Goal: Task Accomplishment & Management: Manage account settings

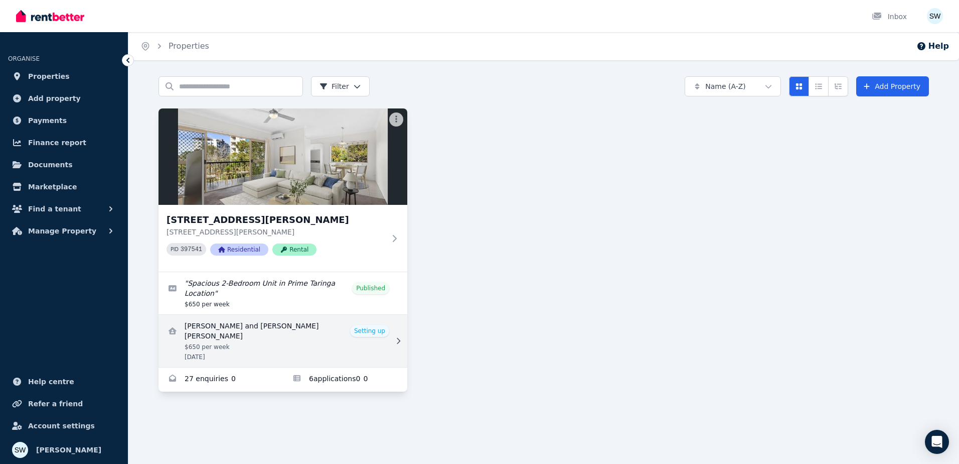
click at [311, 339] on link "View details for Abel Tharakan and Abhinav Tharakan Joju Melayil" at bounding box center [283, 341] width 249 height 52
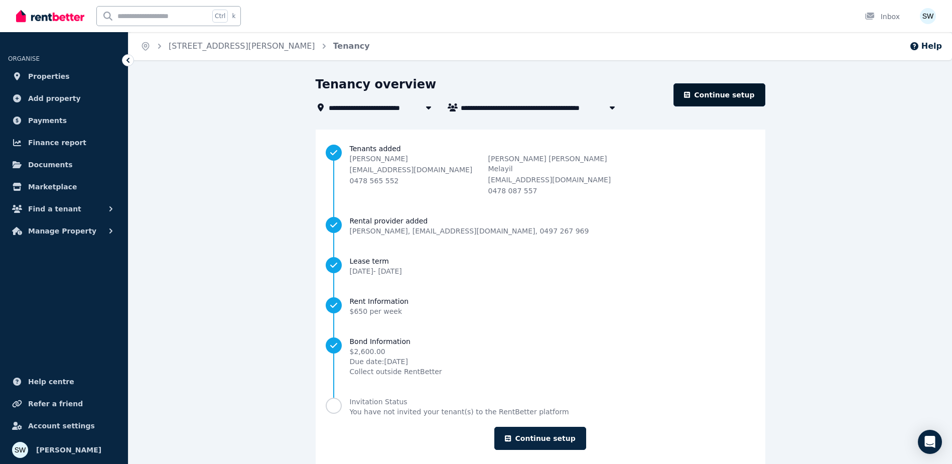
click at [754, 96] on link "Continue setup" at bounding box center [718, 94] width 91 height 23
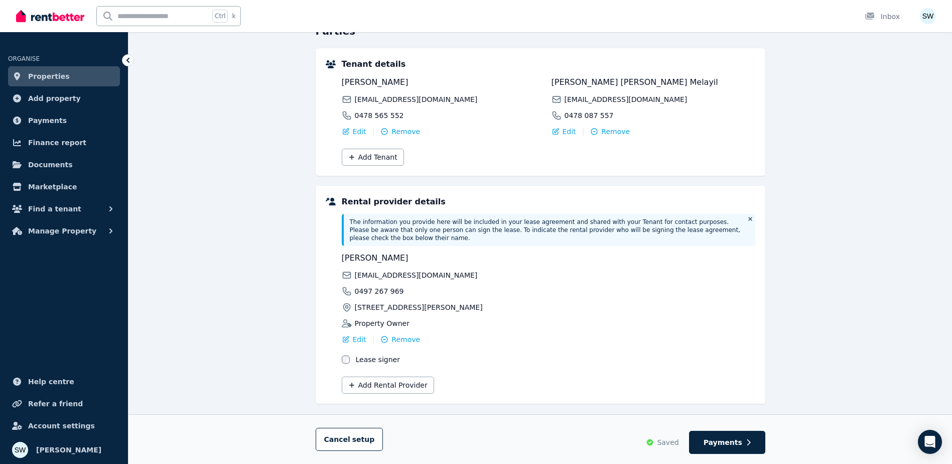
scroll to position [120, 0]
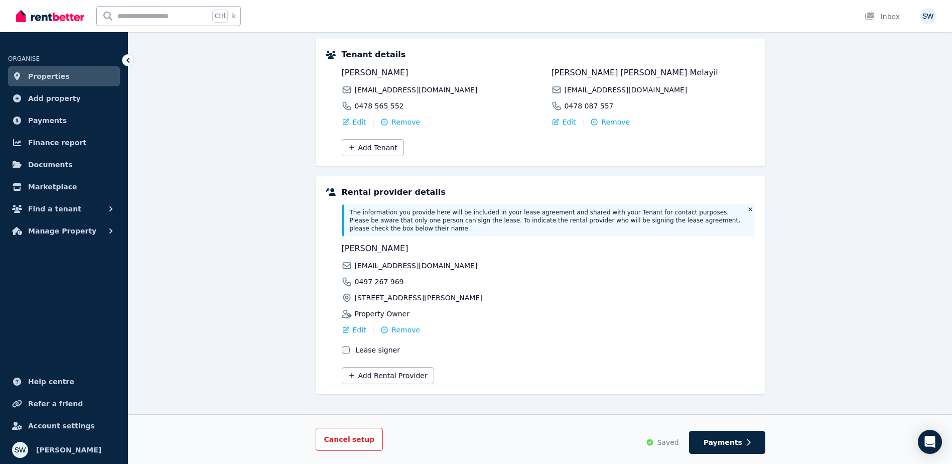
click at [354, 439] on span "setup" at bounding box center [363, 439] width 23 height 10
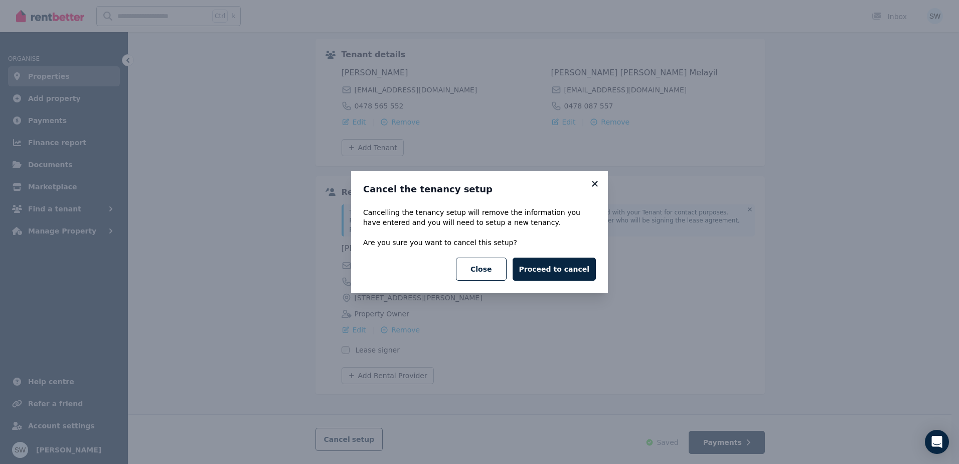
click at [593, 182] on icon at bounding box center [595, 184] width 6 height 6
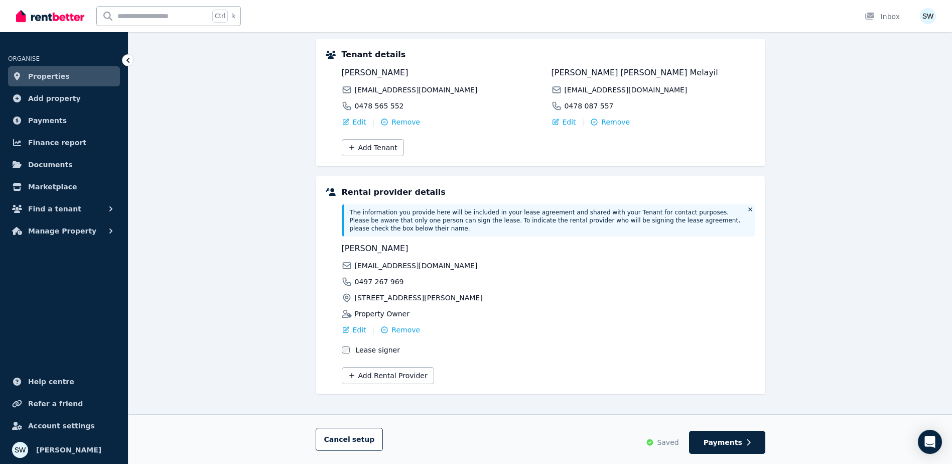
click at [210, 193] on div "Parties Rental provider and tenant details Payments Bond and rental payments Ag…" at bounding box center [539, 213] width 823 height 515
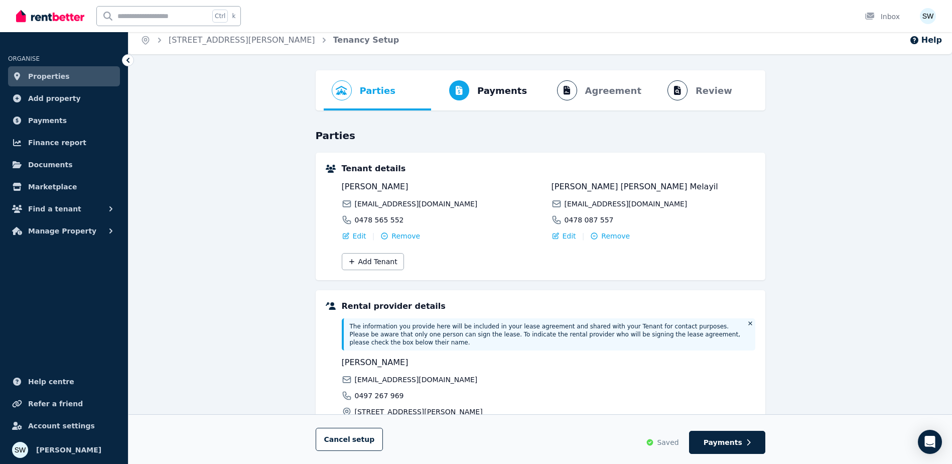
scroll to position [0, 0]
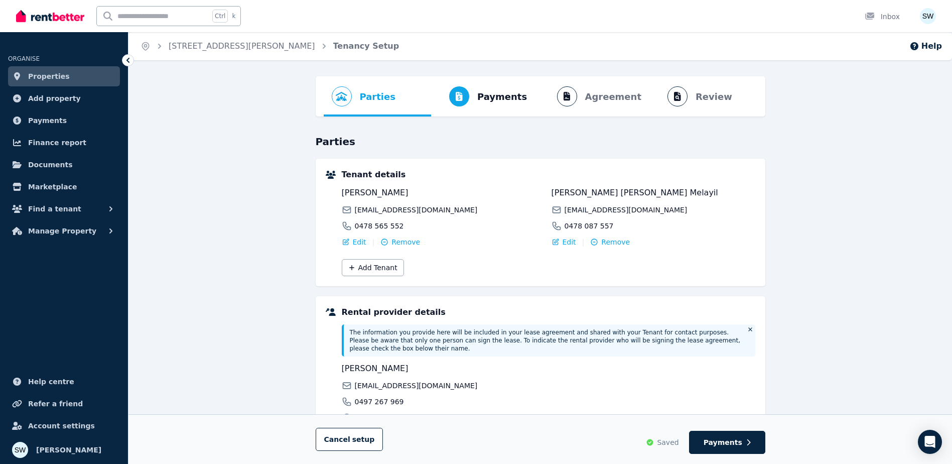
click at [699, 99] on ol "Parties Rental provider and tenant details Payments Bond and rental payments Ag…" at bounding box center [541, 96] width 434 height 40
click at [733, 455] on div "Cancel setup Saved Payments" at bounding box center [539, 439] width 823 height 50
click at [733, 453] on button "Payments" at bounding box center [727, 442] width 76 height 23
select select "**********"
select select "*"
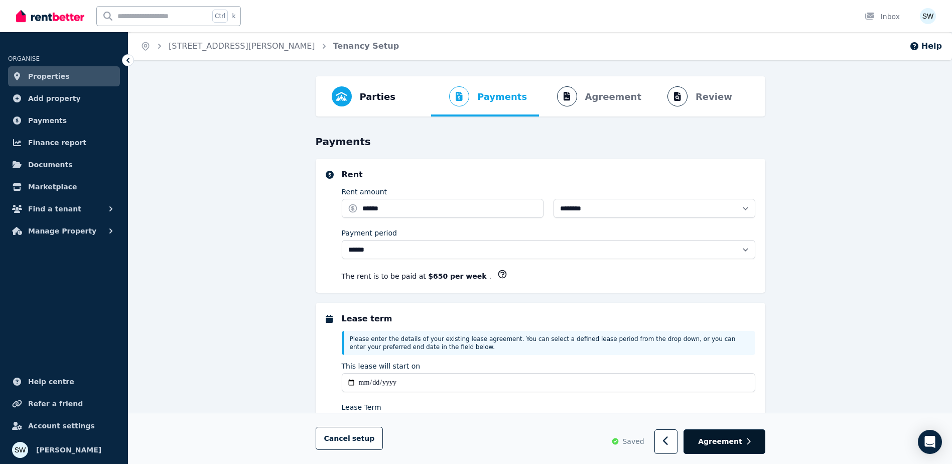
click at [739, 447] on button "Agreement" at bounding box center [723, 442] width 81 height 25
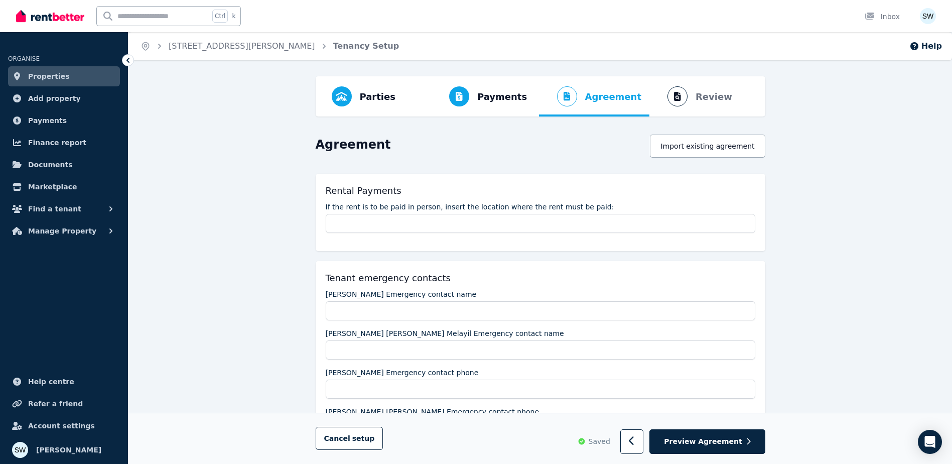
click at [739, 447] on button "Preview Agreement" at bounding box center [706, 442] width 115 height 25
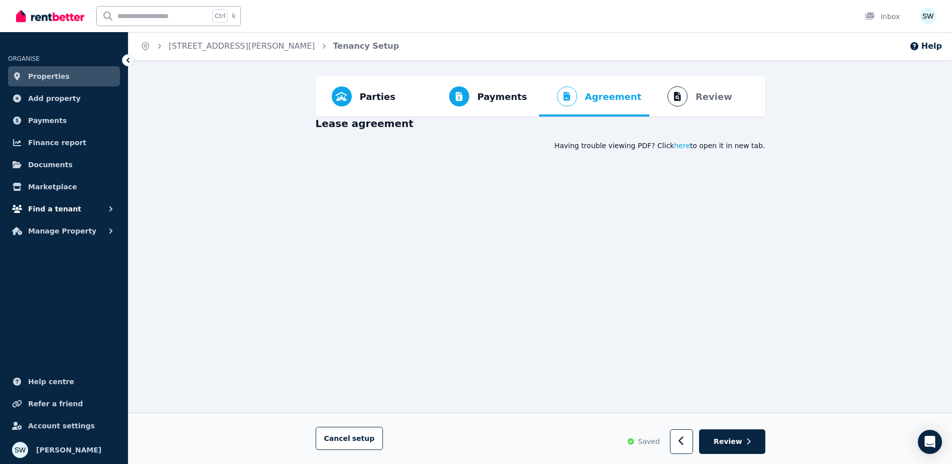
click at [94, 216] on button "Find a tenant" at bounding box center [64, 209] width 112 height 20
click at [85, 312] on button "Manage Property" at bounding box center [64, 313] width 112 height 20
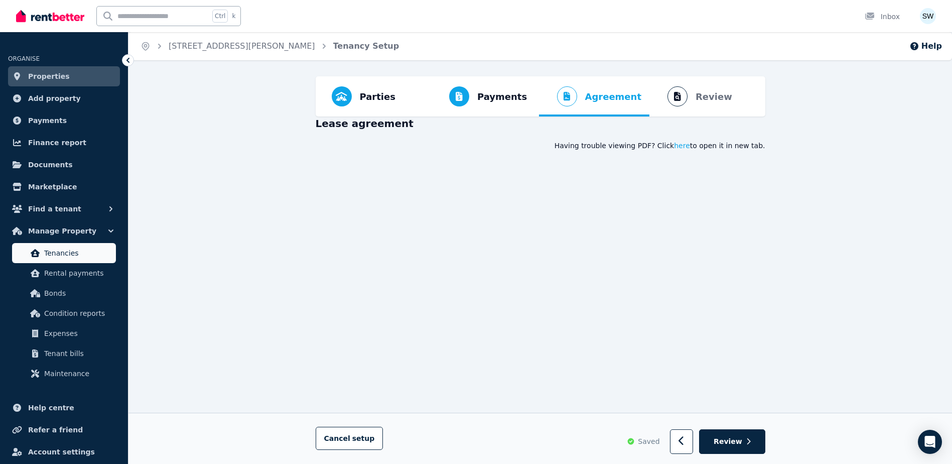
click at [97, 258] on span "Tenancies" at bounding box center [78, 253] width 68 height 12
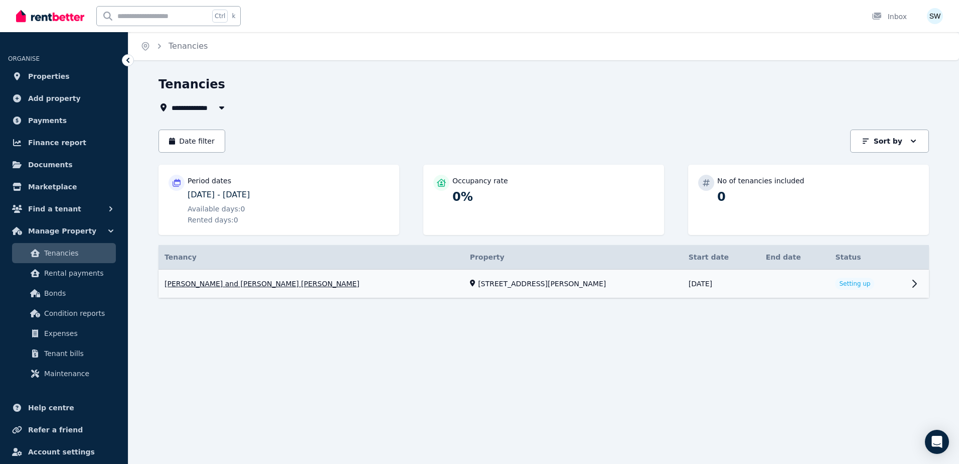
click at [912, 282] on link "View property details" at bounding box center [544, 283] width 771 height 29
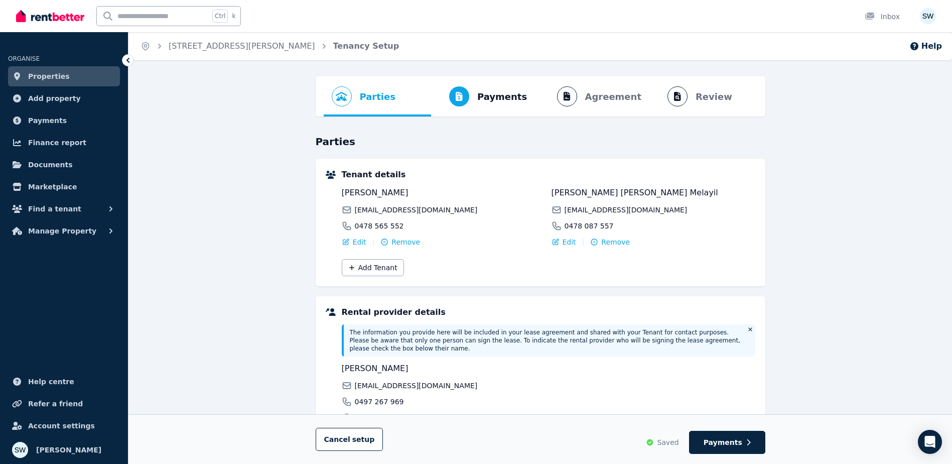
click at [82, 71] on link "Properties" at bounding box center [64, 76] width 112 height 20
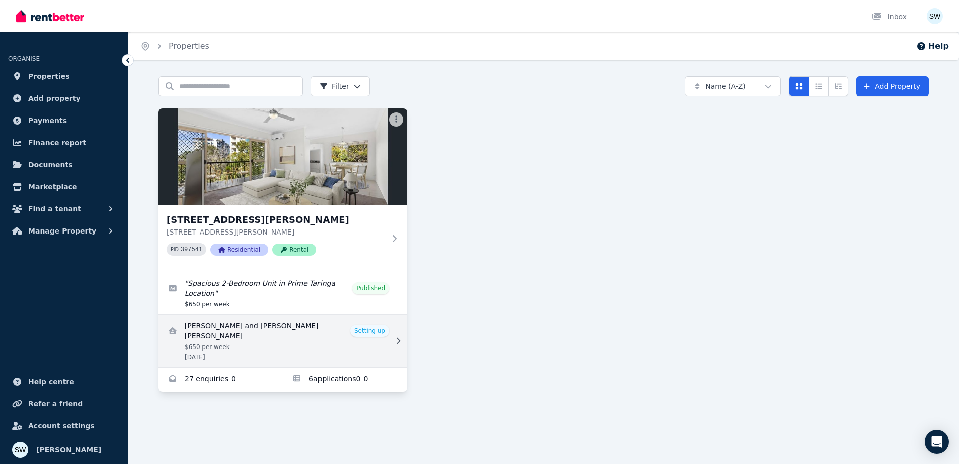
click at [395, 337] on icon at bounding box center [398, 340] width 10 height 7
click at [395, 326] on link "View details for Abel Tharakan and Abhinav Tharakan Joju Melayil" at bounding box center [283, 341] width 249 height 52
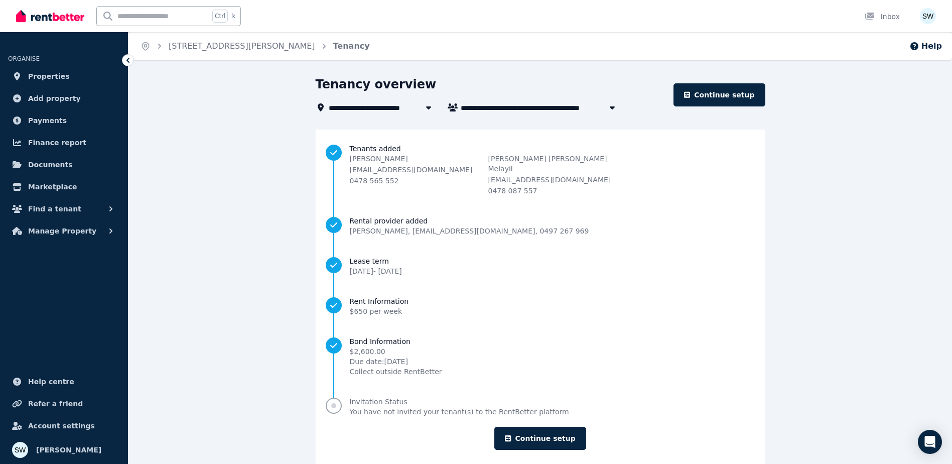
click at [467, 406] on span "You have not invited your tenant(s) to the RentBetter platform" at bounding box center [459, 411] width 219 height 10
click at [562, 108] on span "[PERSON_NAME] and [PERSON_NAME] [PERSON_NAME]" at bounding box center [541, 107] width 161 height 12
type input "**********"
click at [665, 121] on div "**********" at bounding box center [541, 269] width 450 height 387
click at [721, 93] on link "Continue setup" at bounding box center [718, 94] width 91 height 23
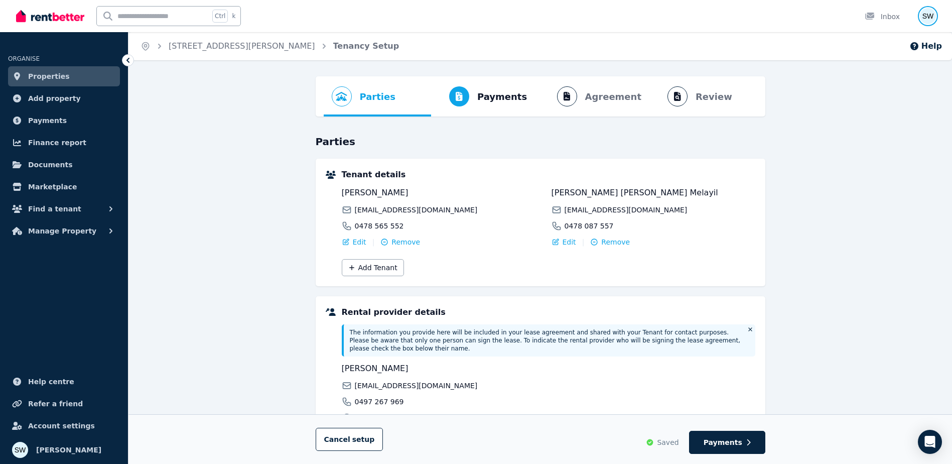
click at [929, 13] on img "button" at bounding box center [928, 16] width 16 height 16
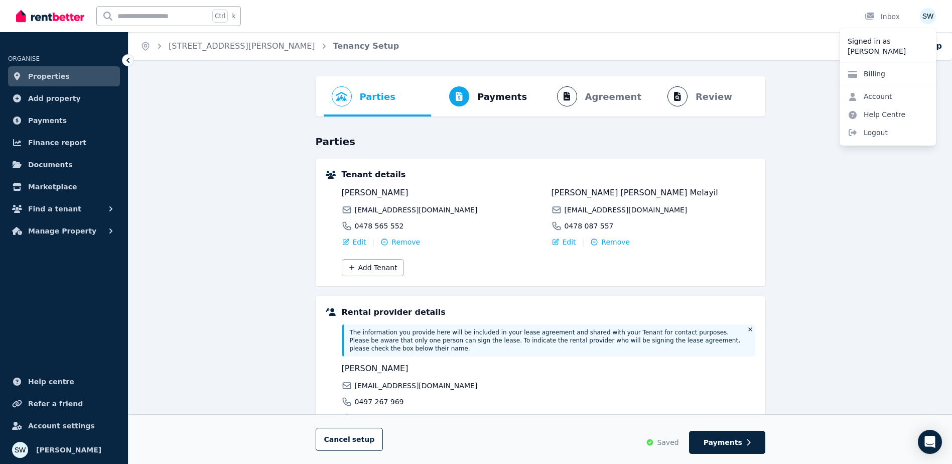
drag, startPoint x: 175, startPoint y: 84, endPoint x: 204, endPoint y: 2, distance: 87.6
click at [176, 85] on div "Parties Rental provider and tenant details Payments Bond and rental payments Ag…" at bounding box center [539, 333] width 823 height 515
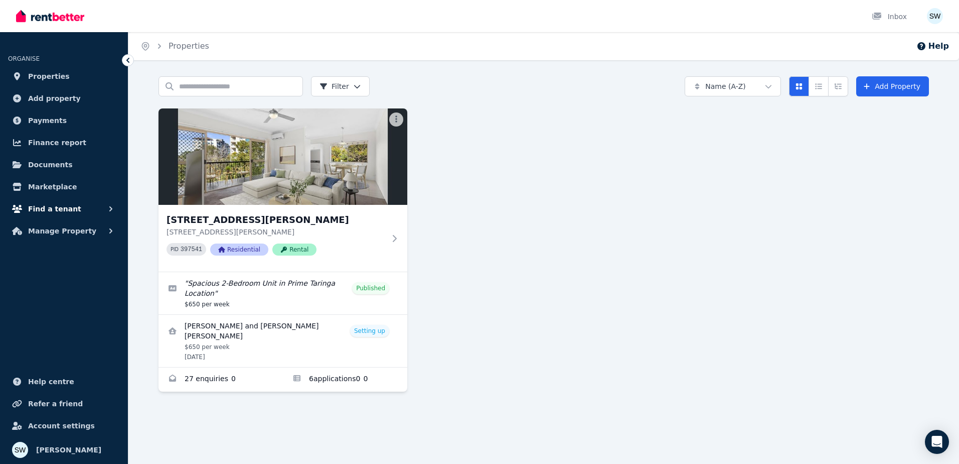
click at [91, 206] on button "Find a tenant" at bounding box center [64, 209] width 112 height 20
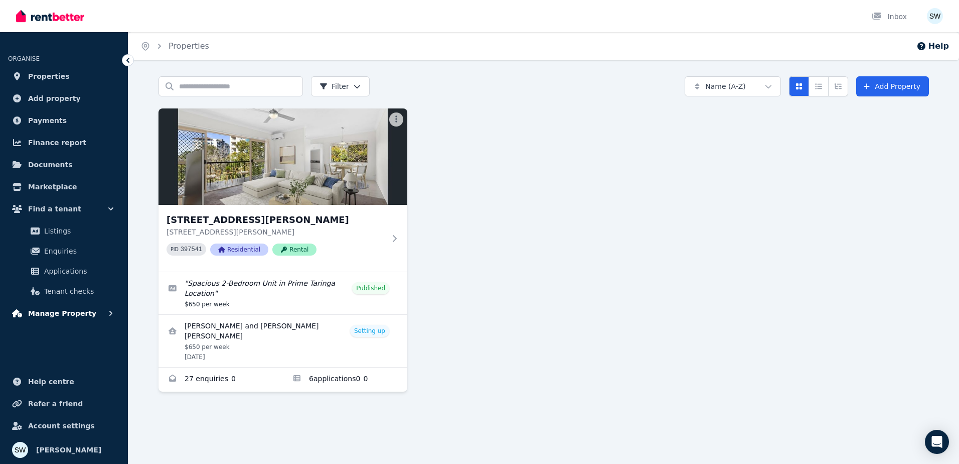
click at [106, 311] on icon "button" at bounding box center [111, 313] width 10 height 10
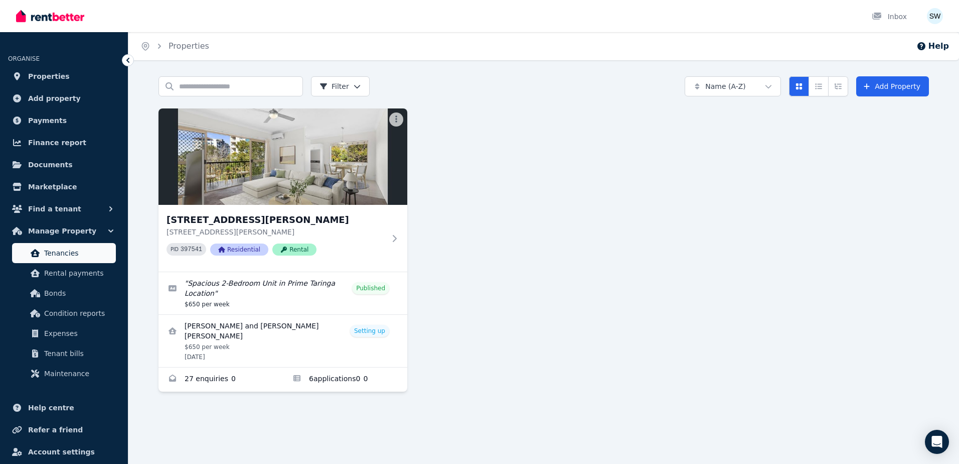
click at [87, 257] on span "Tenancies" at bounding box center [78, 253] width 68 height 12
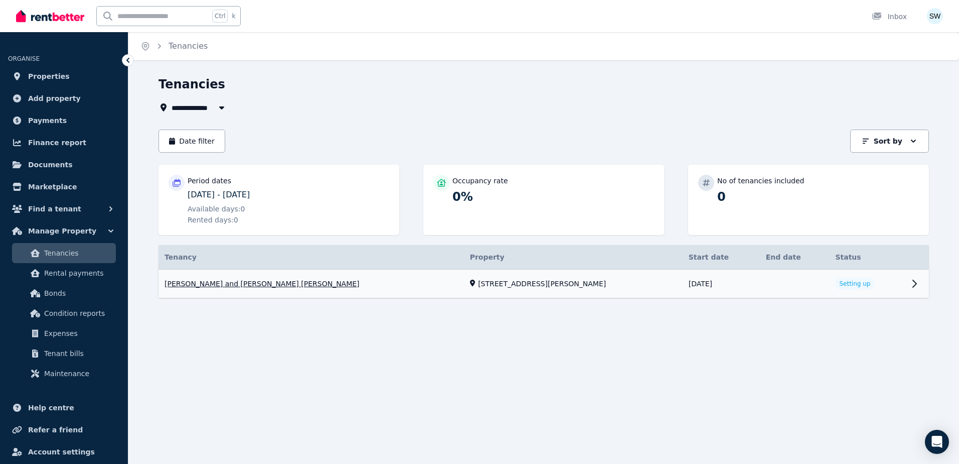
click at [888, 290] on link "View property details" at bounding box center [544, 283] width 771 height 29
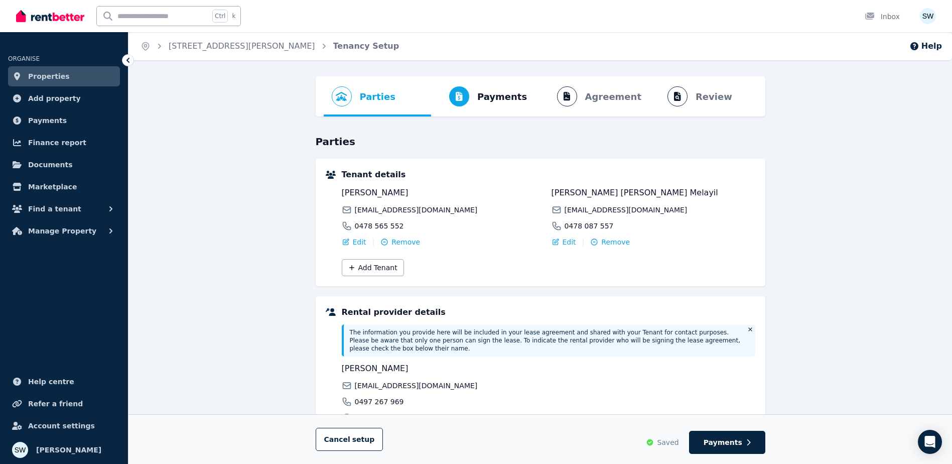
click at [62, 78] on link "Properties" at bounding box center [64, 76] width 112 height 20
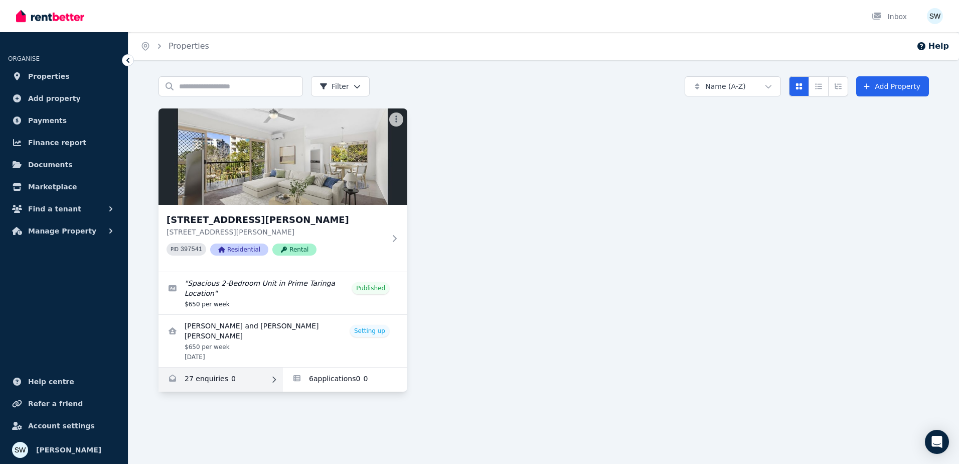
click at [229, 373] on link "Enquiries for Unit 8/162 Swann Rd, Taringa" at bounding box center [221, 379] width 124 height 24
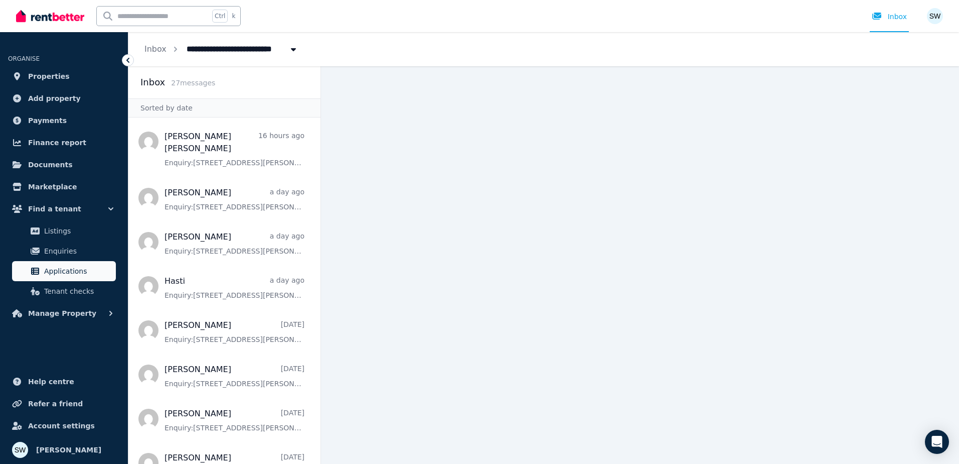
click at [75, 270] on span "Applications" at bounding box center [78, 271] width 68 height 12
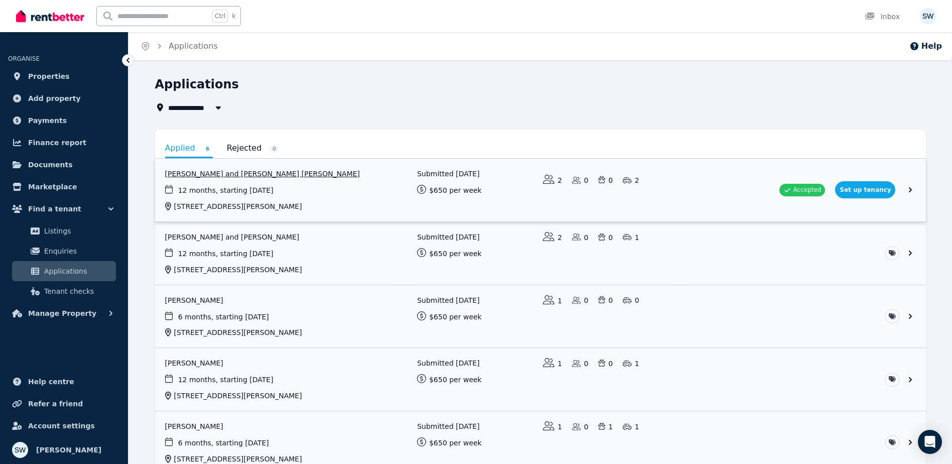
click at [802, 192] on link "View application: Abel Tharakan and Abhinav Tharakan Joju Melayil" at bounding box center [540, 190] width 771 height 63
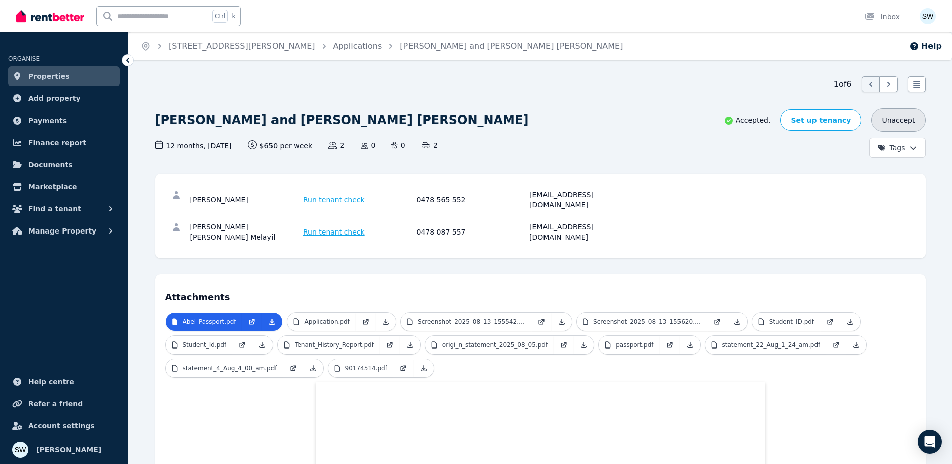
click at [892, 121] on button "Unaccept" at bounding box center [898, 119] width 54 height 23
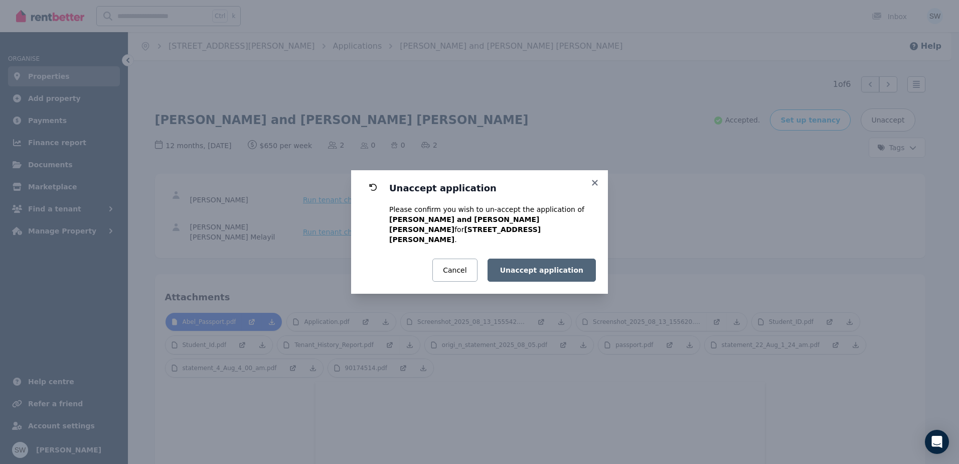
click at [564, 263] on button "Unaccept application" at bounding box center [542, 269] width 108 height 23
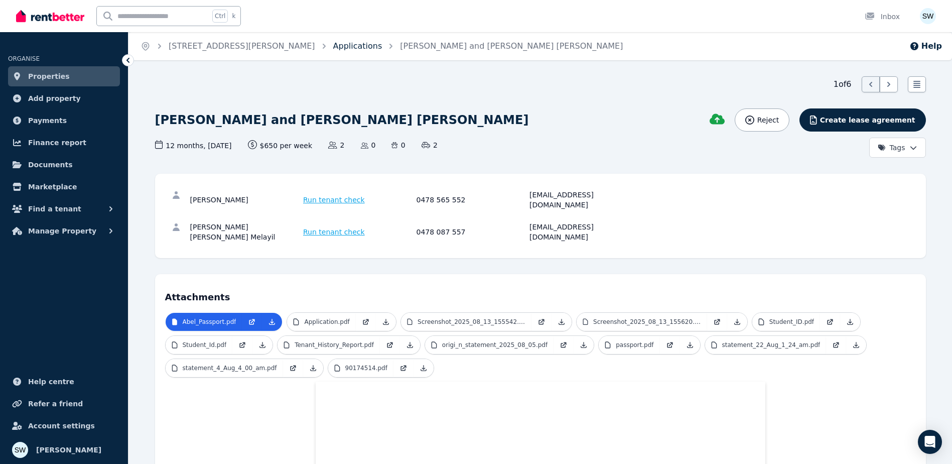
click at [333, 50] on link "Applications" at bounding box center [357, 46] width 49 height 10
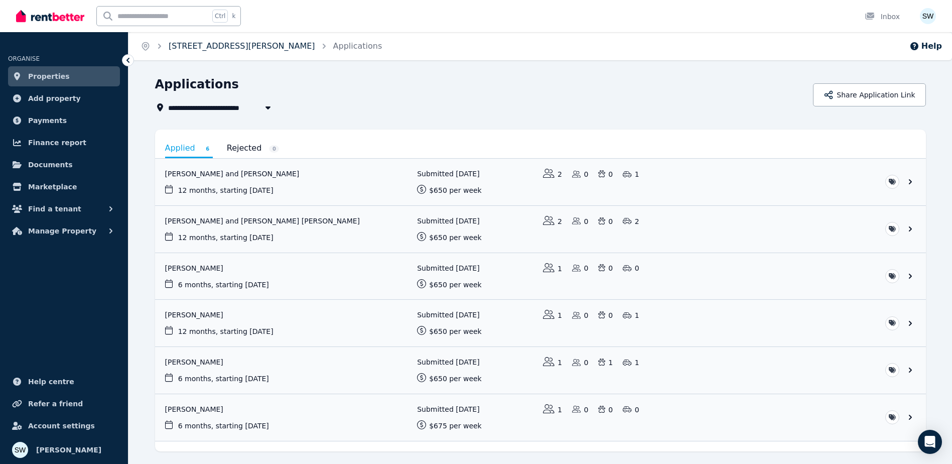
click at [177, 44] on link "[STREET_ADDRESS][PERSON_NAME]" at bounding box center [242, 46] width 147 height 10
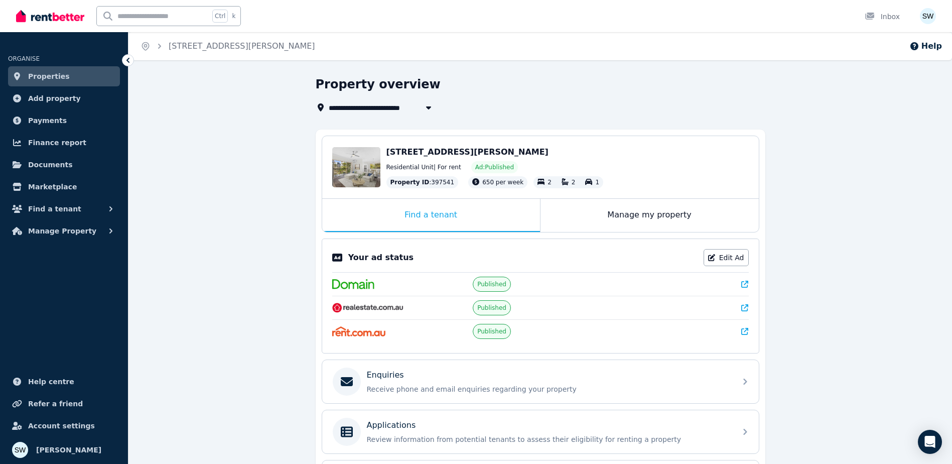
scroll to position [134, 0]
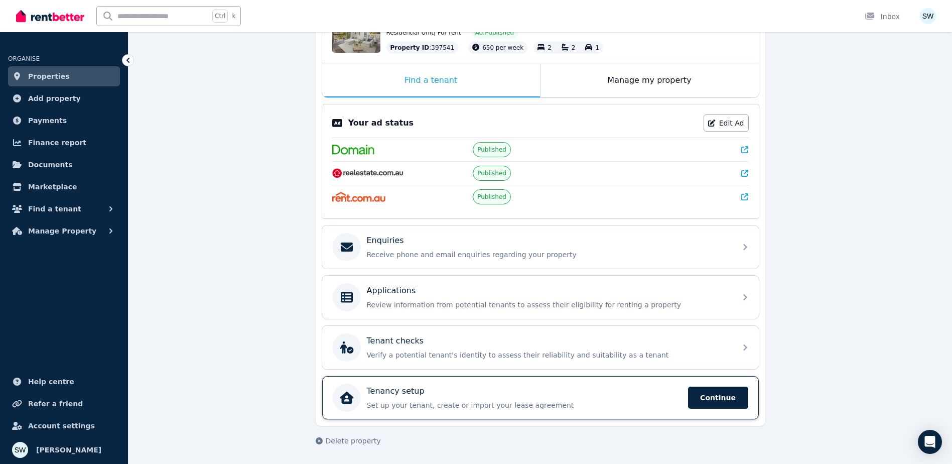
click at [441, 400] on p "Set up your tenant, create or import your lease agreement" at bounding box center [524, 405] width 315 height 10
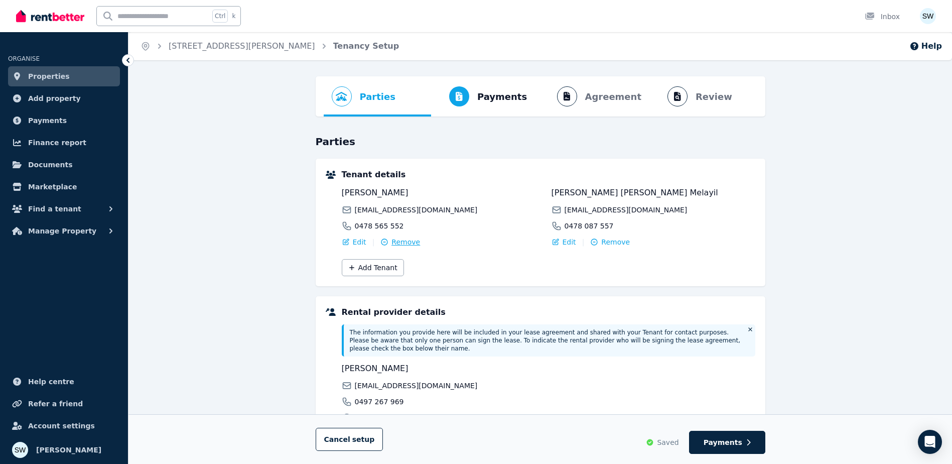
click at [401, 242] on span "Remove" at bounding box center [405, 242] width 29 height 10
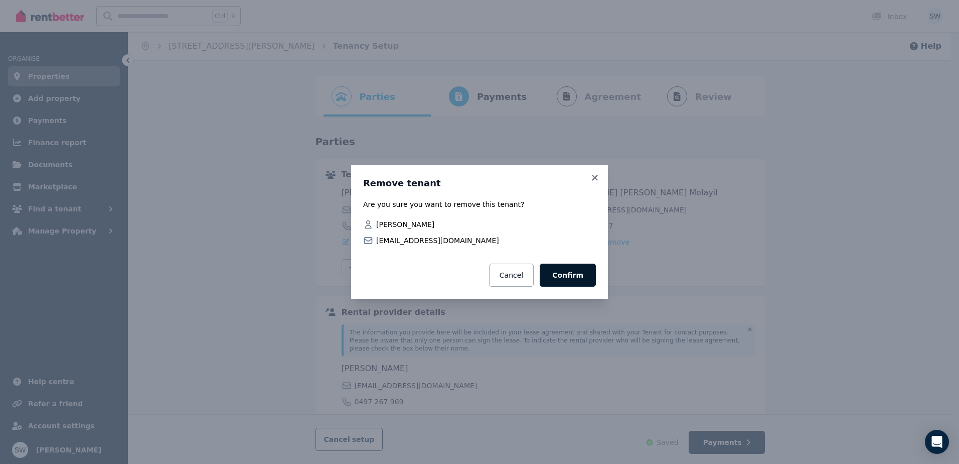
click at [580, 278] on button "Confirm" at bounding box center [568, 274] width 56 height 23
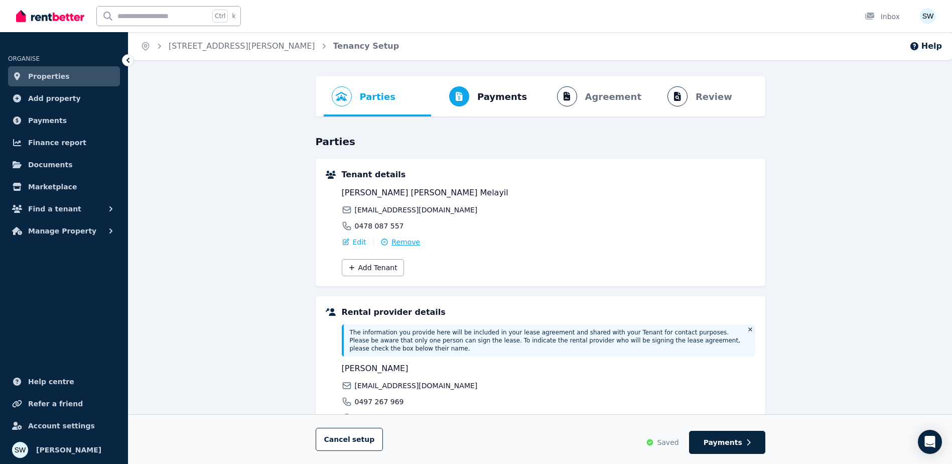
click at [400, 242] on span "Remove" at bounding box center [405, 242] width 29 height 10
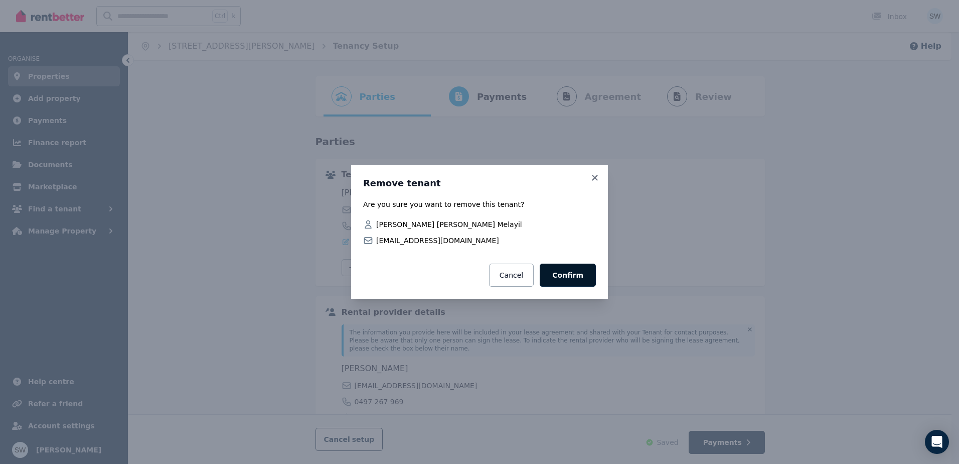
click at [583, 279] on button "Confirm" at bounding box center [568, 274] width 56 height 23
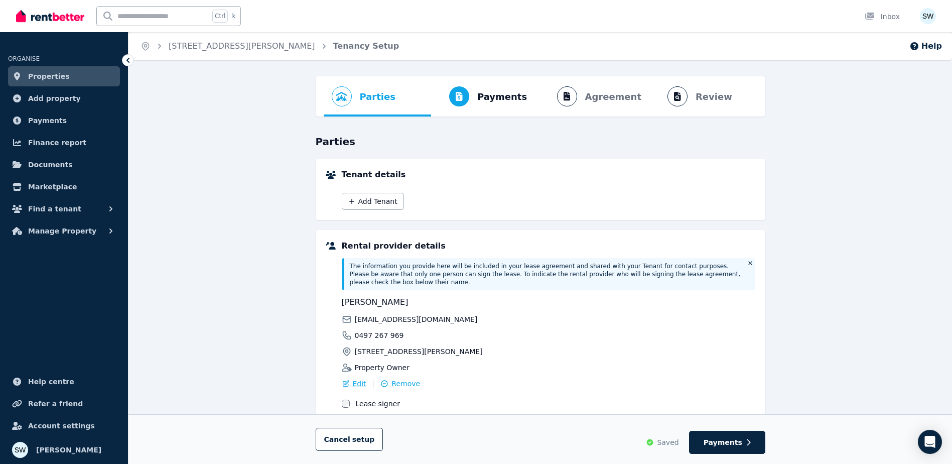
click at [357, 378] on span "Edit" at bounding box center [360, 383] width 14 height 10
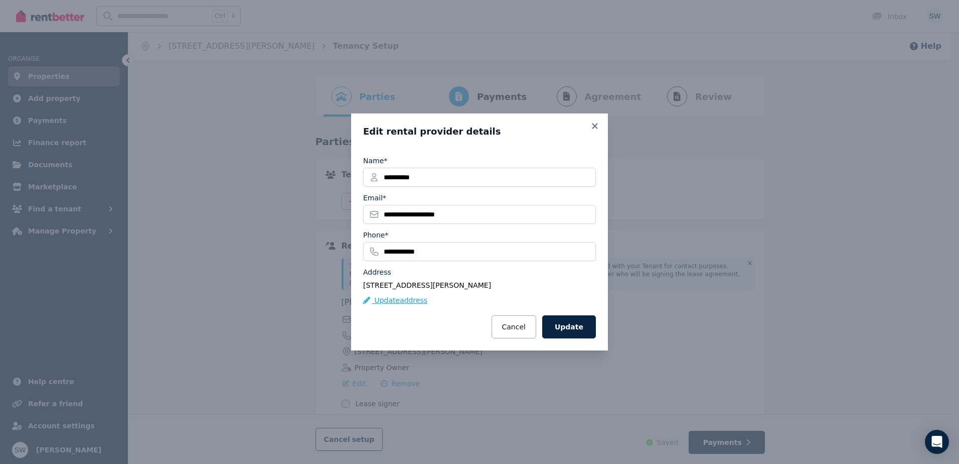
click at [419, 303] on button "Update address" at bounding box center [395, 300] width 64 height 10
select select "***"
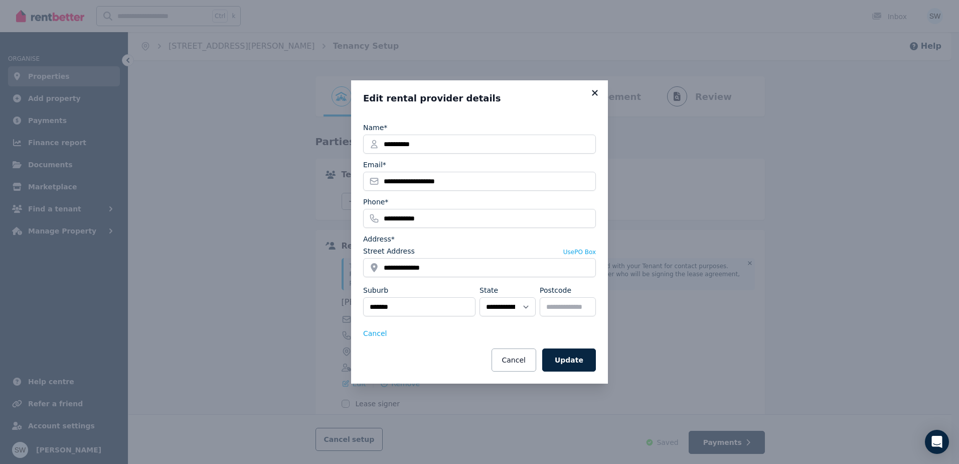
click at [594, 97] on icon at bounding box center [595, 92] width 10 height 9
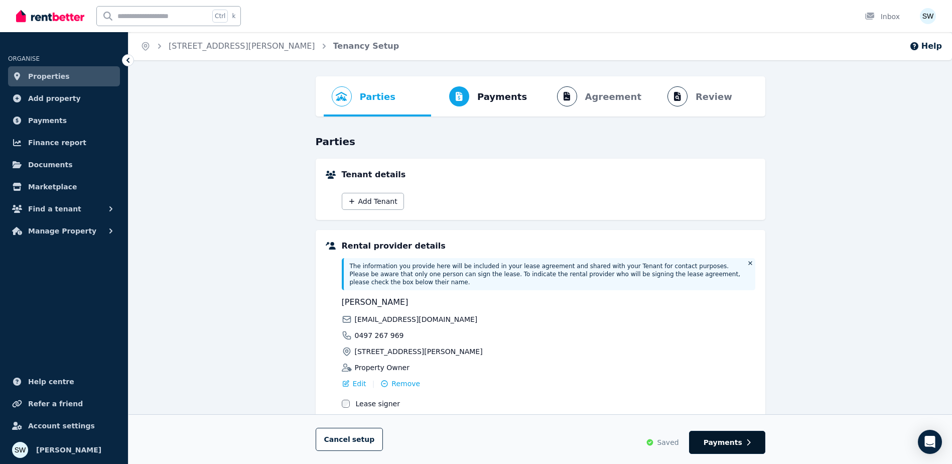
click at [723, 435] on button "Payments" at bounding box center [727, 442] width 76 height 23
select select "**********"
select select "*"
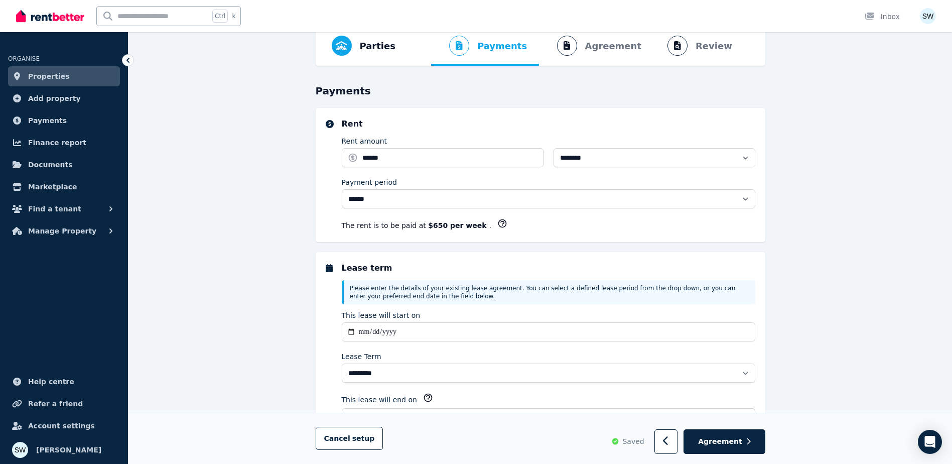
scroll to position [100, 0]
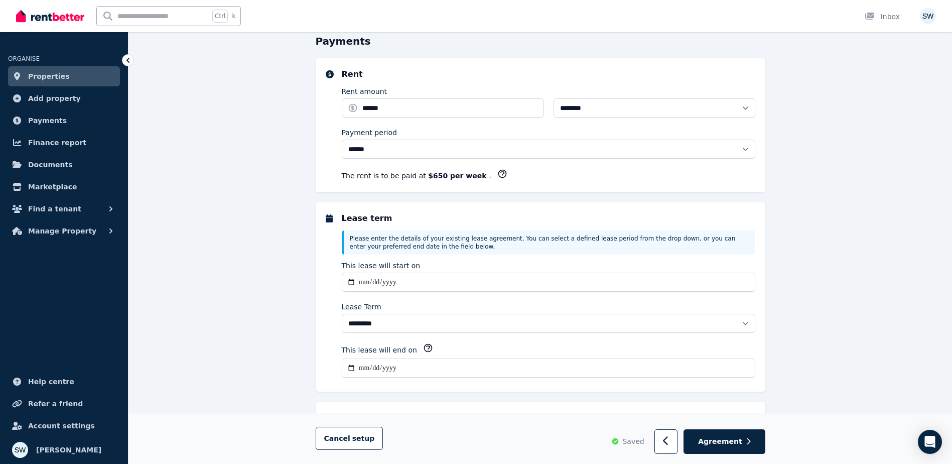
select select "**********"
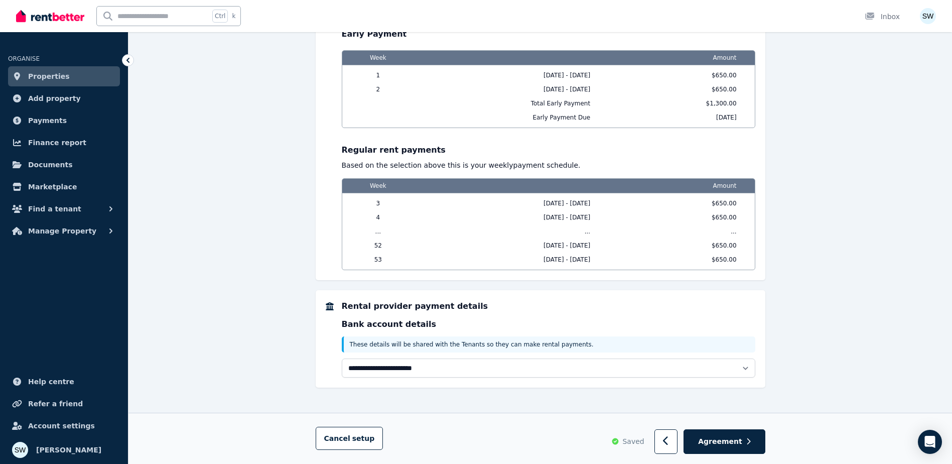
scroll to position [915, 0]
click at [61, 204] on span "Find a tenant" at bounding box center [54, 209] width 53 height 12
click at [100, 317] on button "Manage Property" at bounding box center [64, 313] width 112 height 20
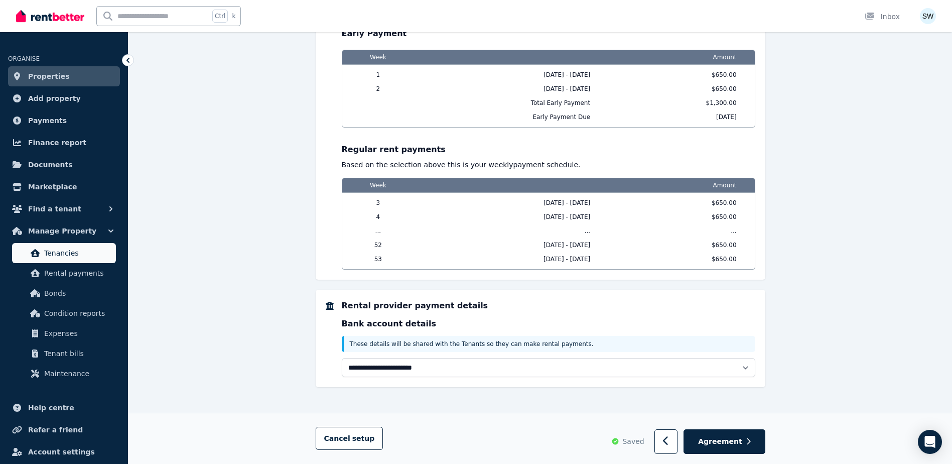
click at [94, 330] on span "Expenses" at bounding box center [78, 333] width 68 height 12
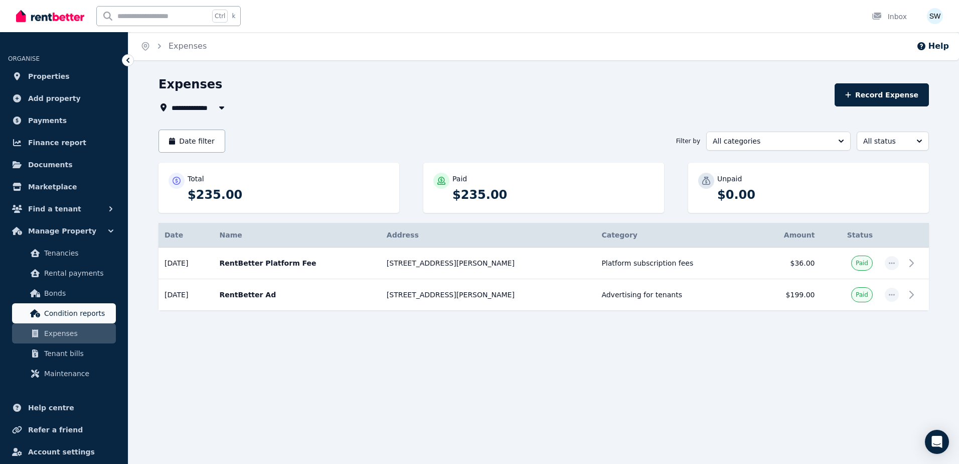
click at [91, 319] on link "Condition reports" at bounding box center [64, 313] width 104 height 20
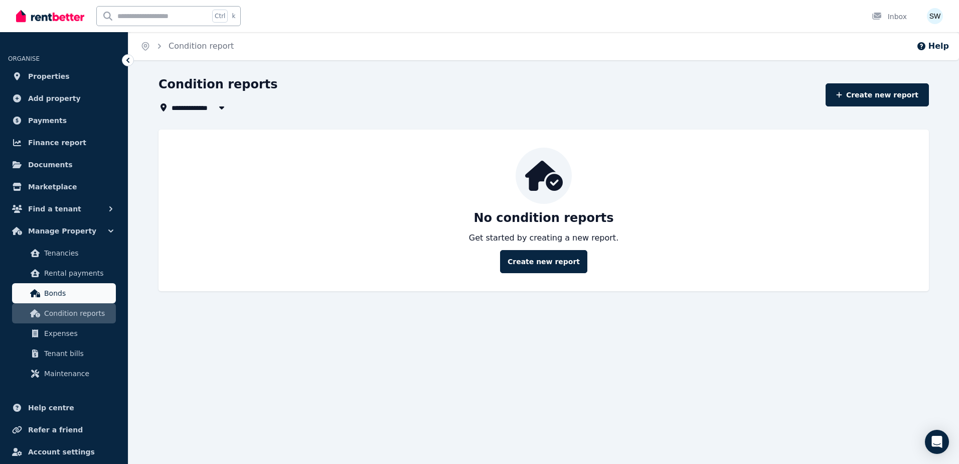
click at [86, 297] on span "Bonds" at bounding box center [78, 293] width 68 height 12
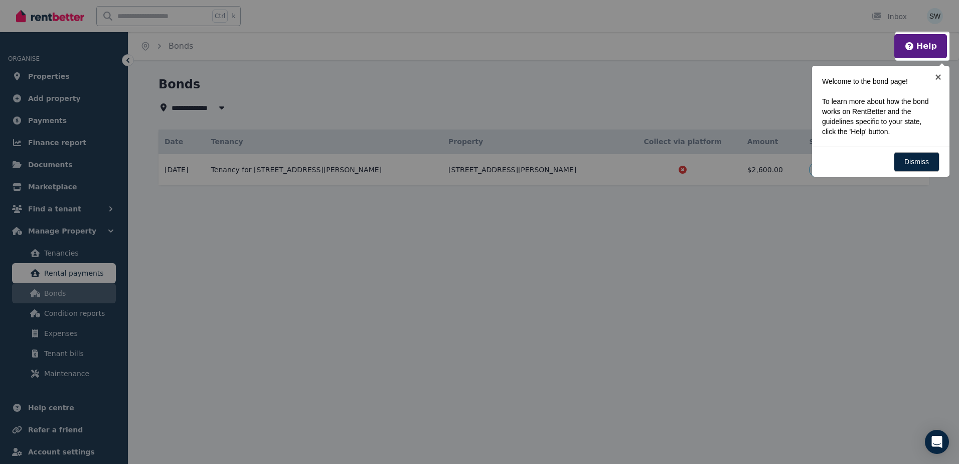
click at [82, 276] on div at bounding box center [479, 232] width 959 height 464
click at [918, 160] on link "Dismiss" at bounding box center [917, 162] width 46 height 20
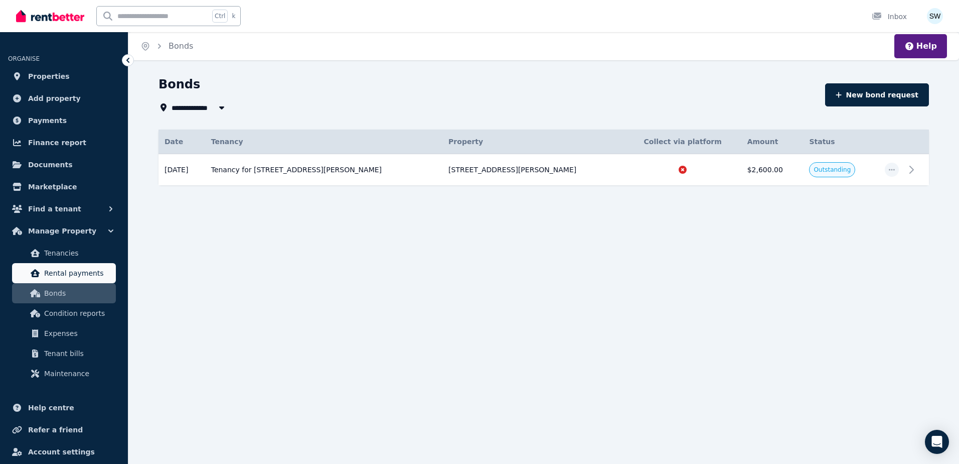
click at [66, 282] on link "Rental payments" at bounding box center [64, 273] width 104 height 20
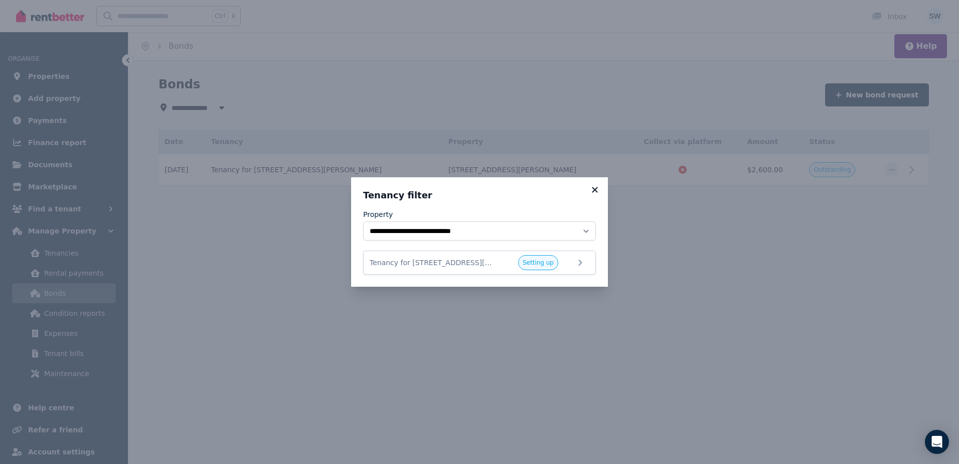
click at [595, 194] on icon at bounding box center [595, 189] width 10 height 9
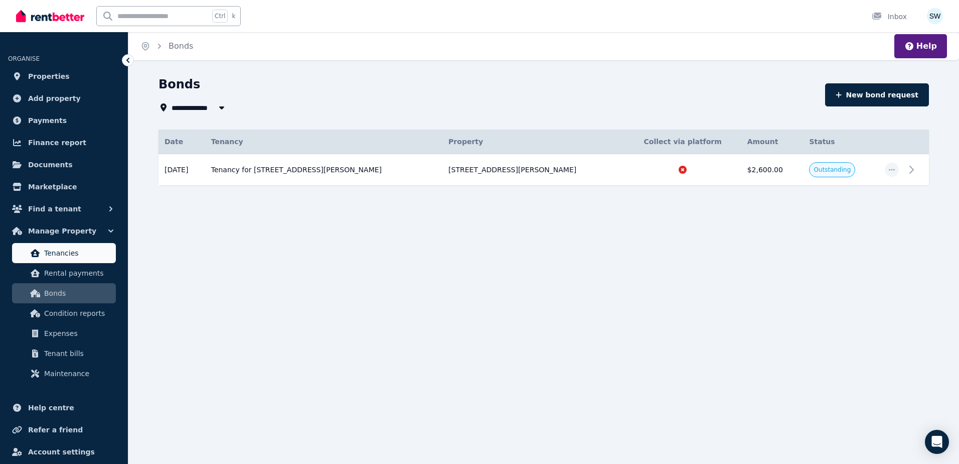
click at [107, 251] on span "Tenancies" at bounding box center [78, 253] width 68 height 12
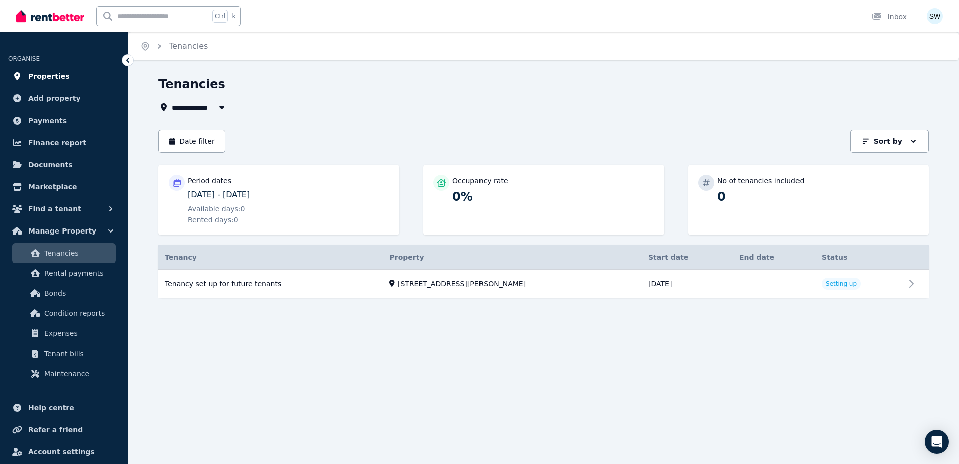
click at [70, 81] on link "Properties" at bounding box center [64, 76] width 112 height 20
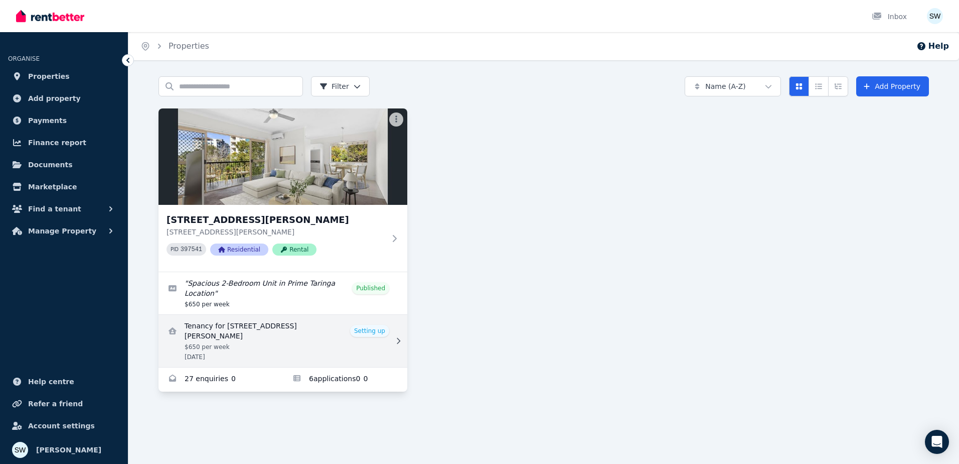
click at [319, 346] on link "View details for Tenancy for Unit 8/162 Swann Rd, Taringa" at bounding box center [283, 341] width 249 height 52
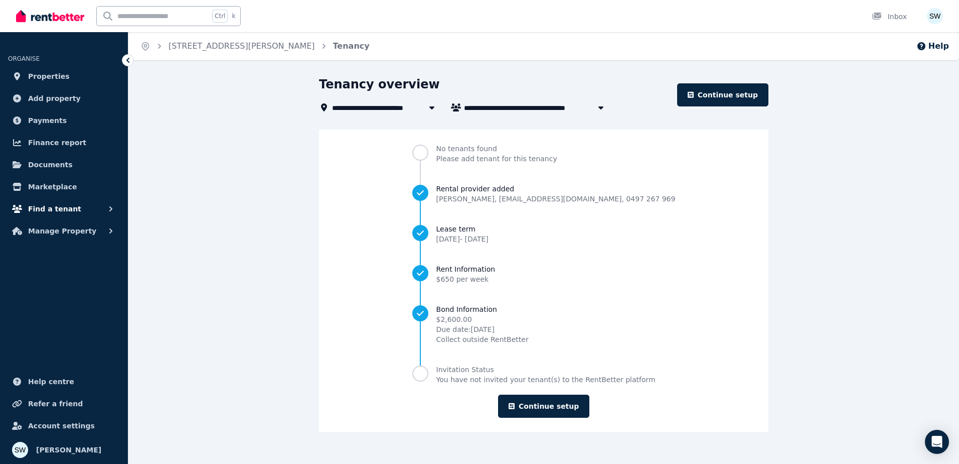
click at [99, 206] on button "Find a tenant" at bounding box center [64, 209] width 112 height 20
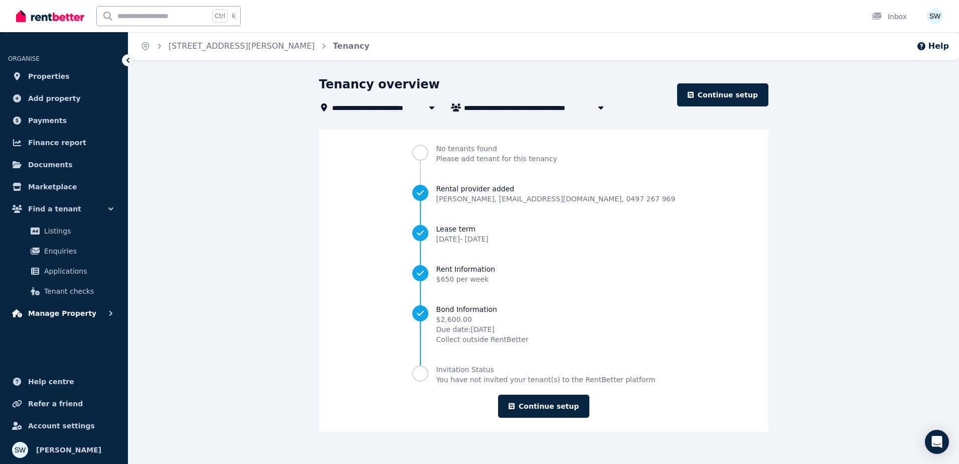
click at [83, 319] on button "Manage Property" at bounding box center [64, 313] width 112 height 20
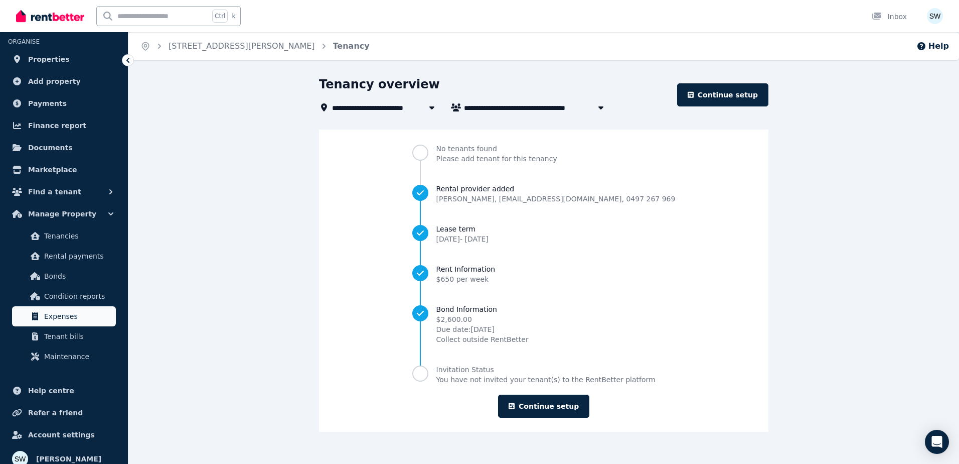
scroll to position [26, 0]
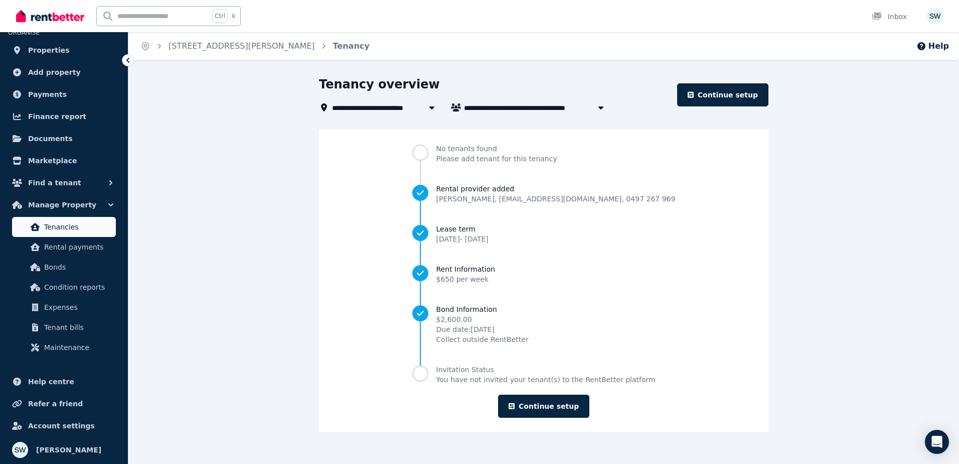
click at [86, 231] on span "Tenancies" at bounding box center [78, 227] width 68 height 12
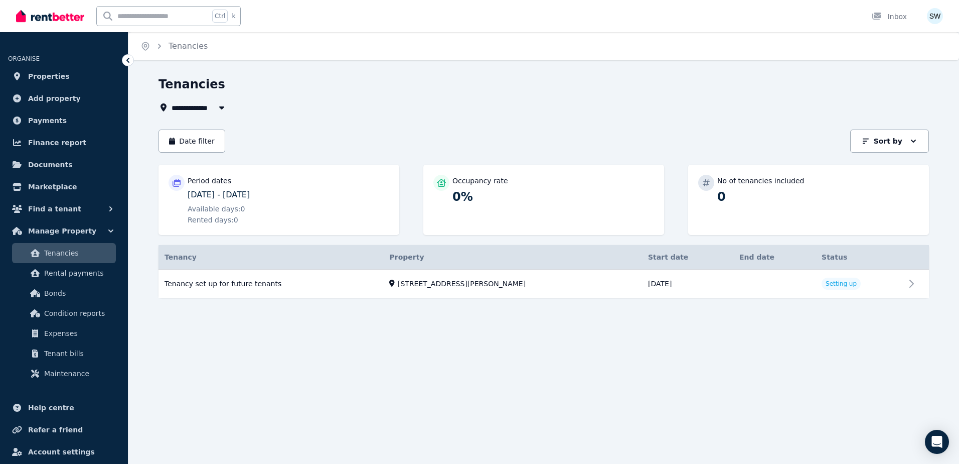
click at [206, 105] on span "All Properties" at bounding box center [204, 107] width 65 height 12
type input "**********"
click at [359, 122] on div "**********" at bounding box center [544, 195] width 771 height 239
click at [79, 78] on link "Properties" at bounding box center [64, 76] width 112 height 20
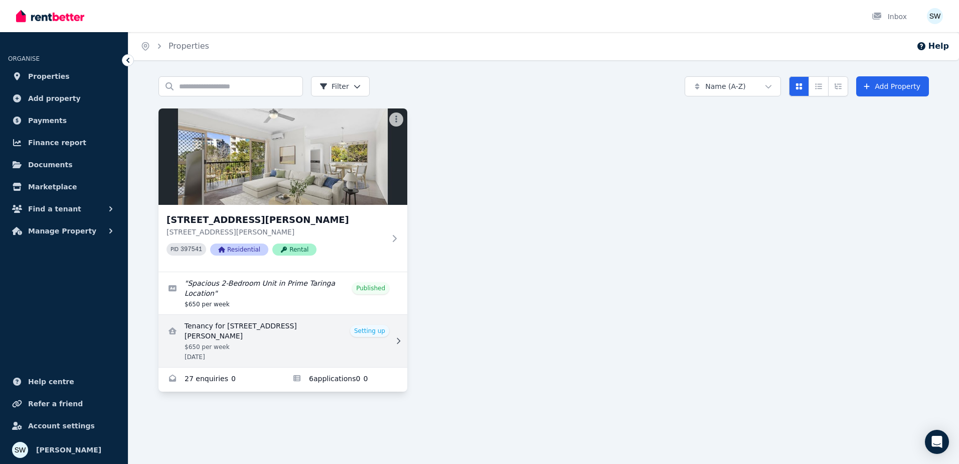
click at [386, 336] on link "View details for Tenancy for Unit 8/162 Swann Rd, Taringa" at bounding box center [283, 341] width 249 height 52
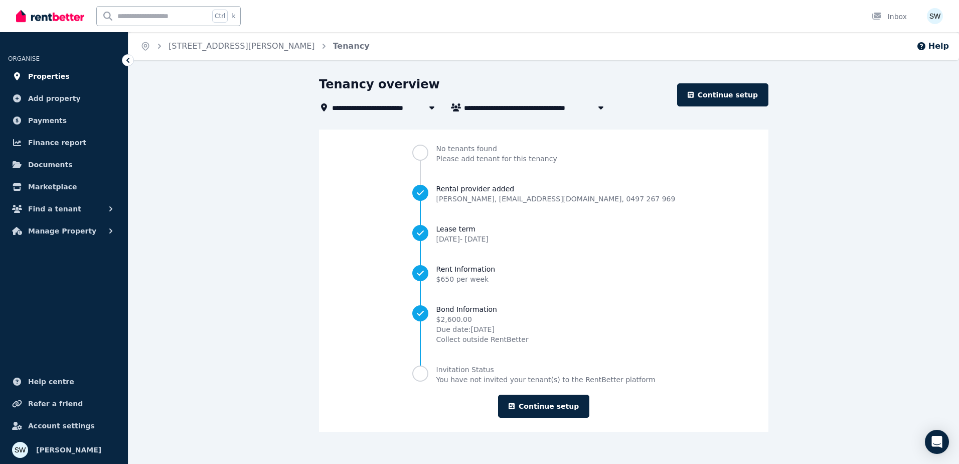
click at [60, 75] on span "Properties" at bounding box center [49, 76] width 42 height 12
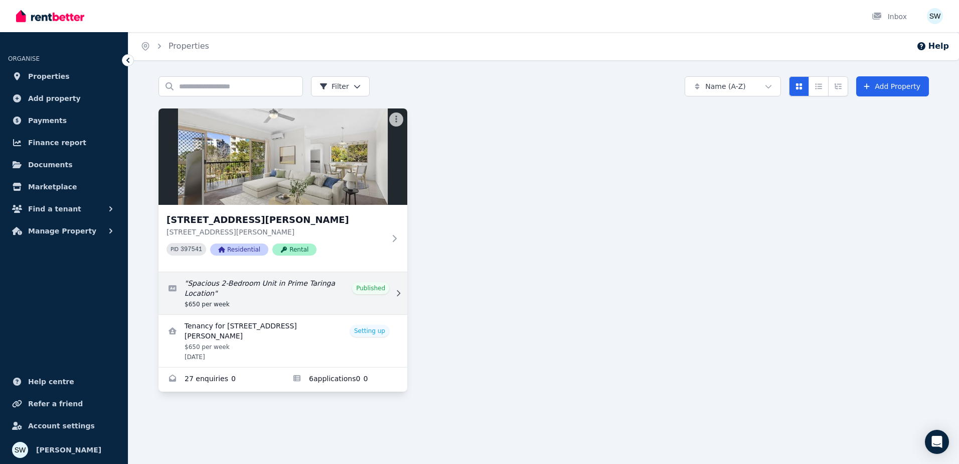
click at [367, 304] on link "Edit listing: Spacious 2-Bedroom Unit in Prime Taringa Location" at bounding box center [283, 293] width 249 height 42
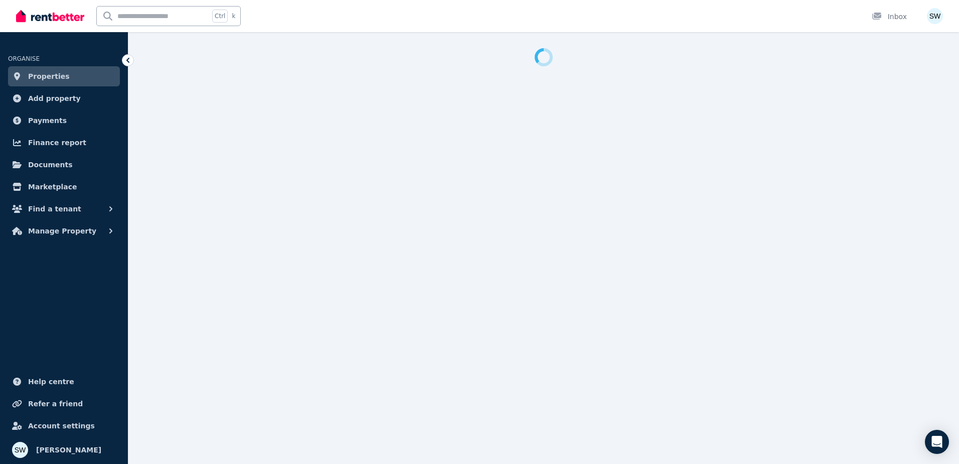
select select "**********"
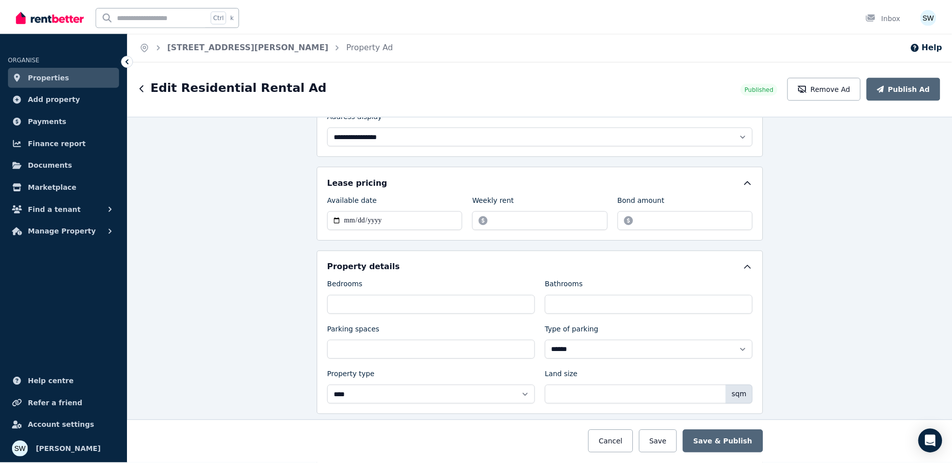
scroll to position [162, 0]
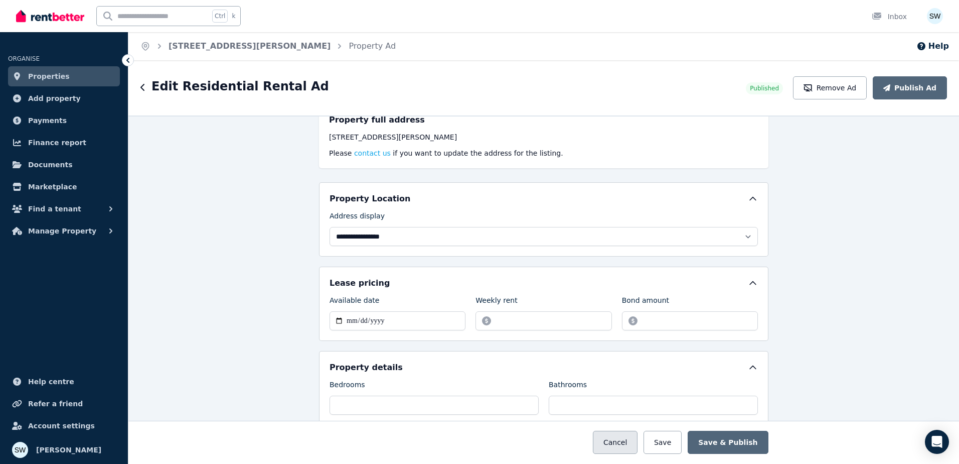
click at [636, 443] on button "Cancel" at bounding box center [615, 442] width 45 height 23
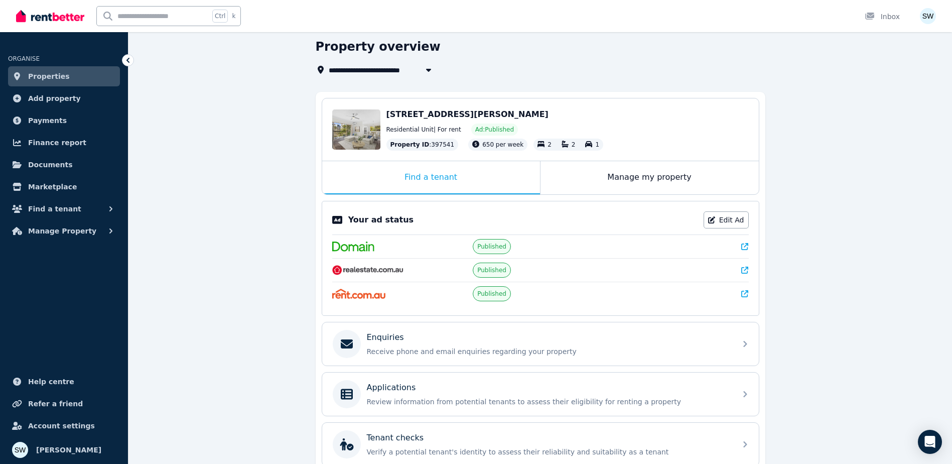
scroll to position [100, 0]
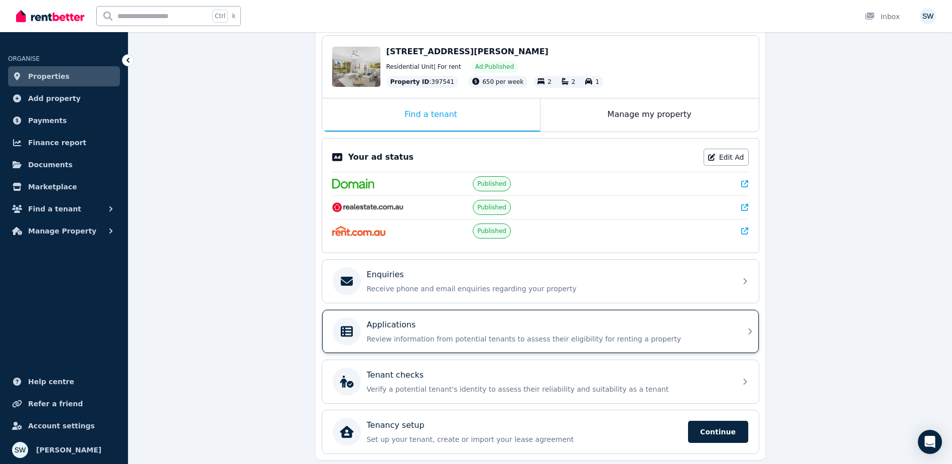
click at [471, 329] on div "Applications" at bounding box center [548, 325] width 363 height 12
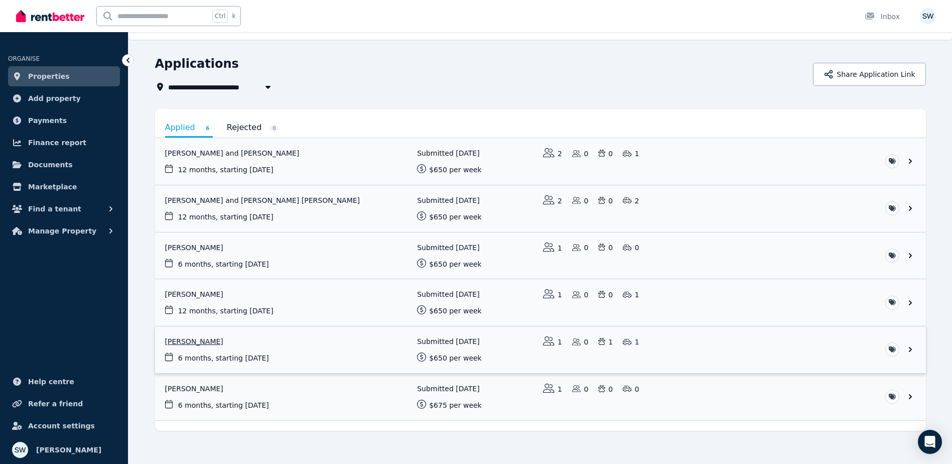
scroll to position [30, 0]
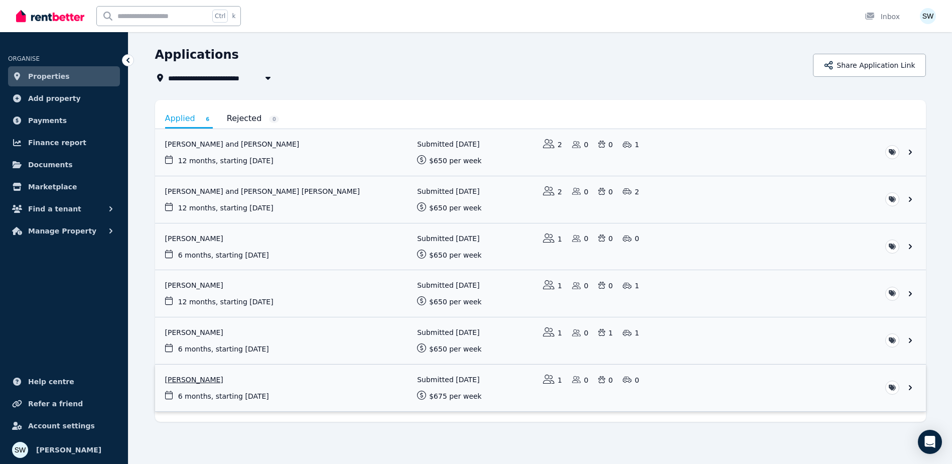
click at [460, 387] on link "View application: Sam Watson" at bounding box center [540, 387] width 771 height 47
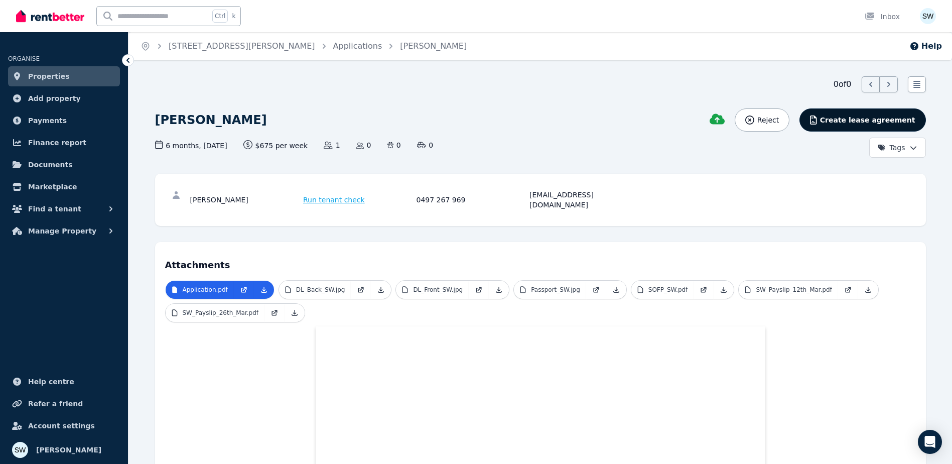
click at [871, 123] on span "Create lease agreement" at bounding box center [867, 120] width 95 height 10
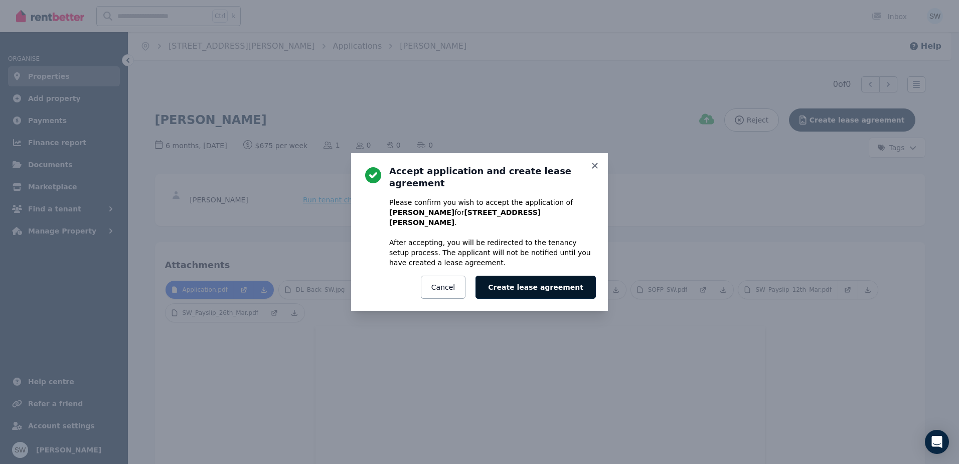
click at [532, 275] on button "Create lease agreement" at bounding box center [536, 286] width 120 height 23
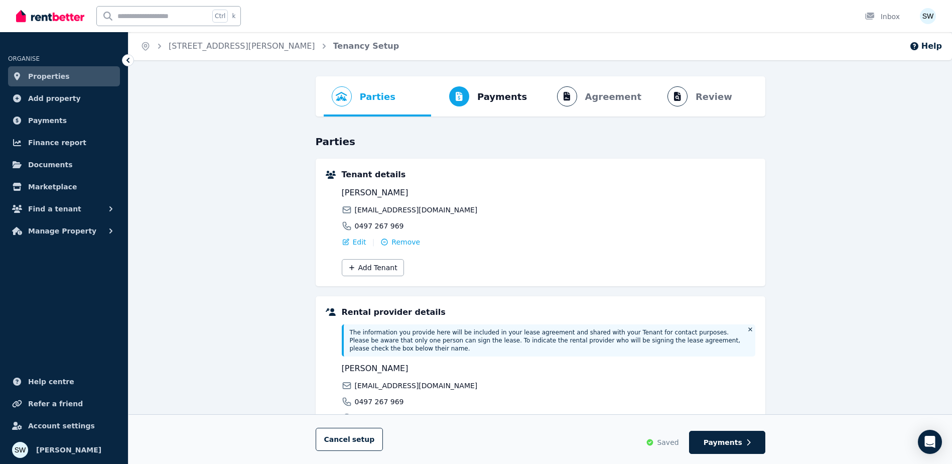
drag, startPoint x: 261, startPoint y: 256, endPoint x: 232, endPoint y: 264, distance: 30.2
click at [261, 256] on div "Parties Rental provider and tenant details Payments Bond and rental payments Ag…" at bounding box center [539, 333] width 823 height 515
click at [84, 211] on button "Find a tenant" at bounding box center [64, 209] width 112 height 20
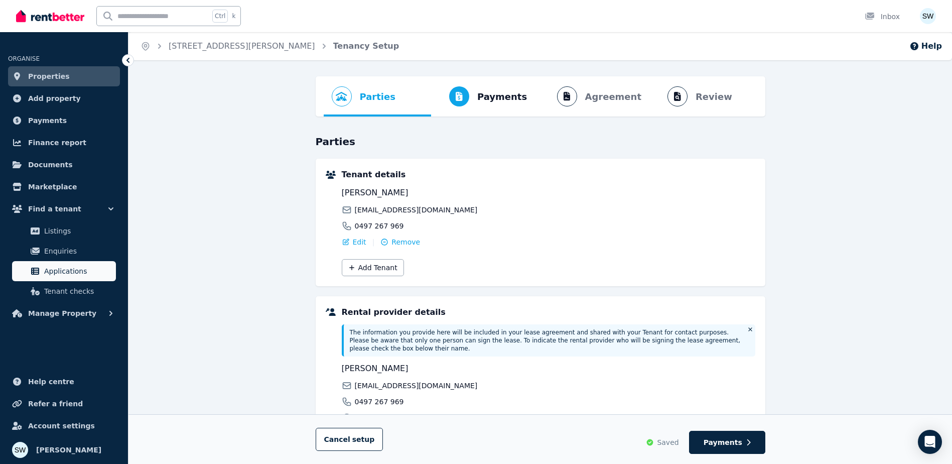
click at [76, 280] on link "Applications" at bounding box center [64, 271] width 104 height 20
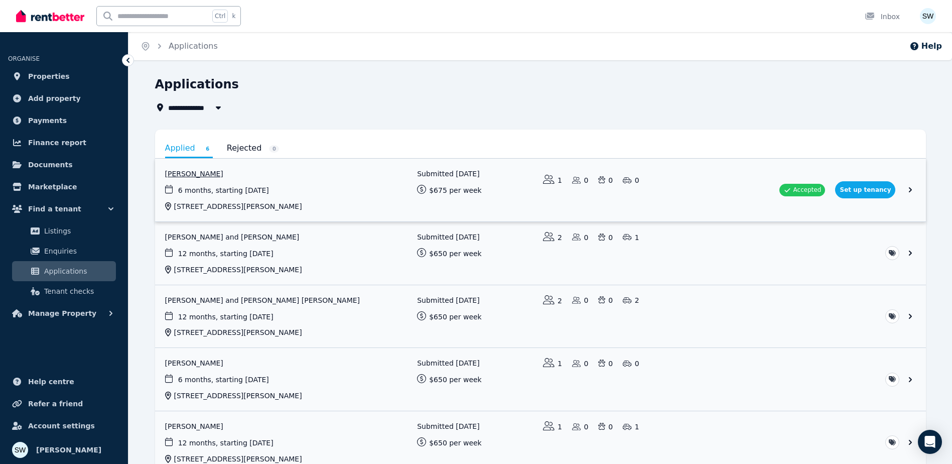
click at [826, 189] on link "View application: Sam Watson" at bounding box center [540, 190] width 771 height 63
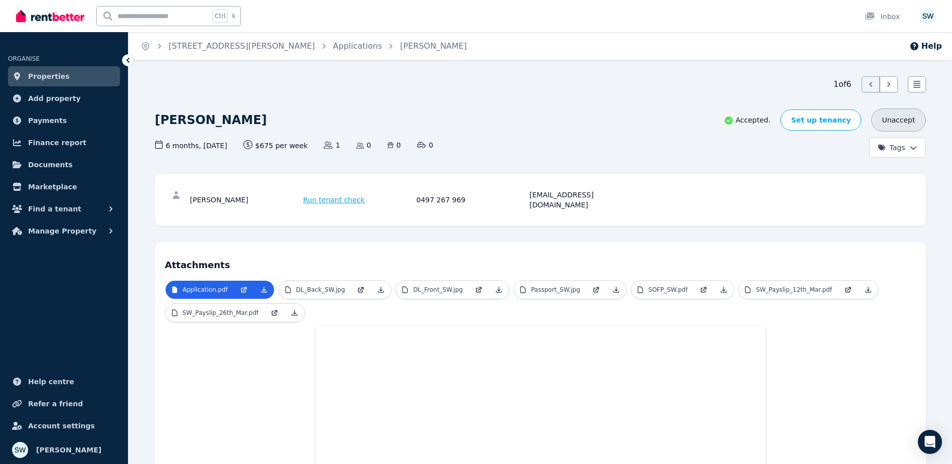
click at [904, 123] on button "Unaccept" at bounding box center [898, 119] width 54 height 23
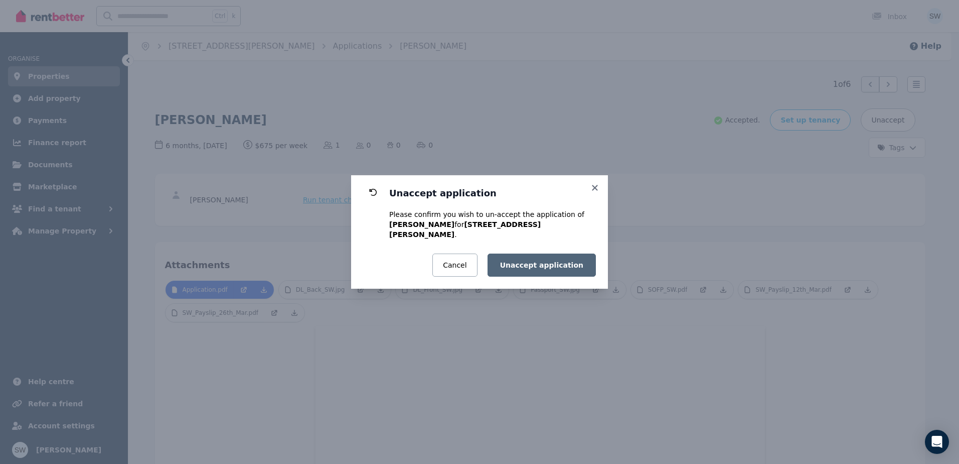
click at [570, 266] on button "Unaccept application" at bounding box center [542, 264] width 108 height 23
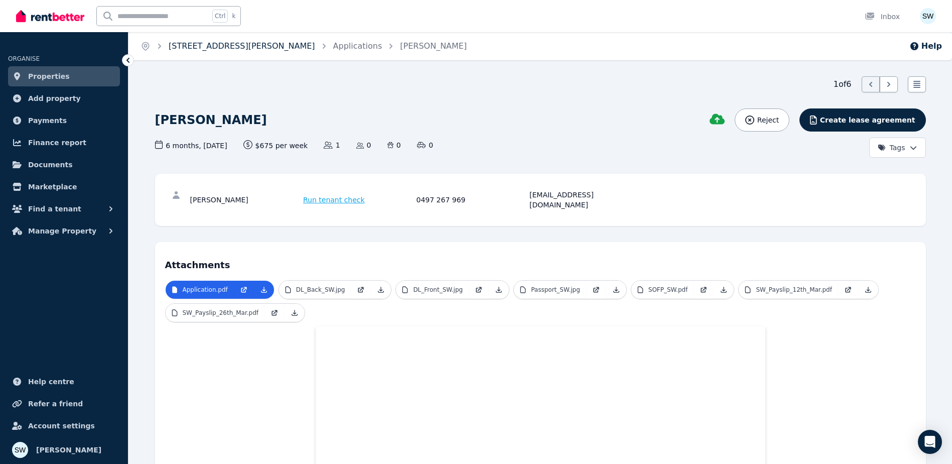
click at [227, 42] on link "[STREET_ADDRESS][PERSON_NAME]" at bounding box center [242, 46] width 147 height 10
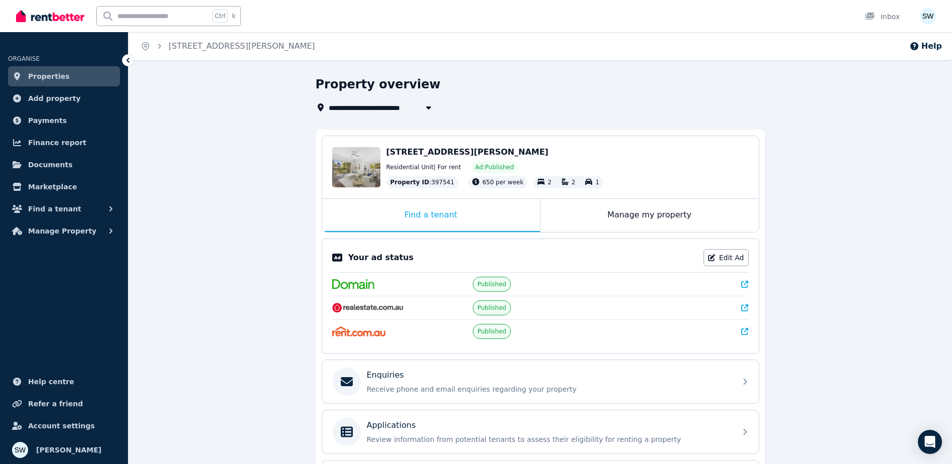
click at [53, 70] on link "Properties" at bounding box center [64, 76] width 112 height 20
